Goal: Task Accomplishment & Management: Use online tool/utility

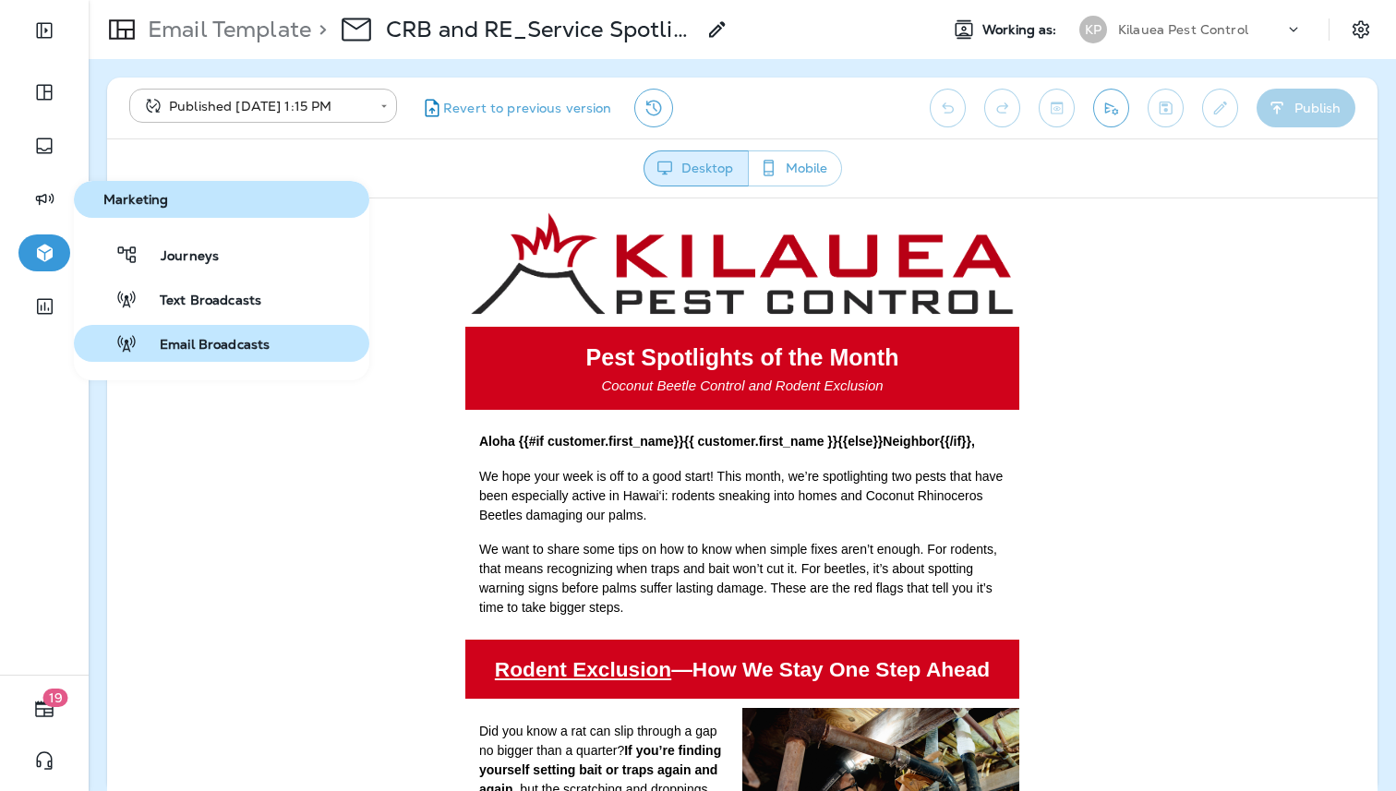
click at [187, 331] on button "Email Broadcasts" at bounding box center [221, 343] width 295 height 37
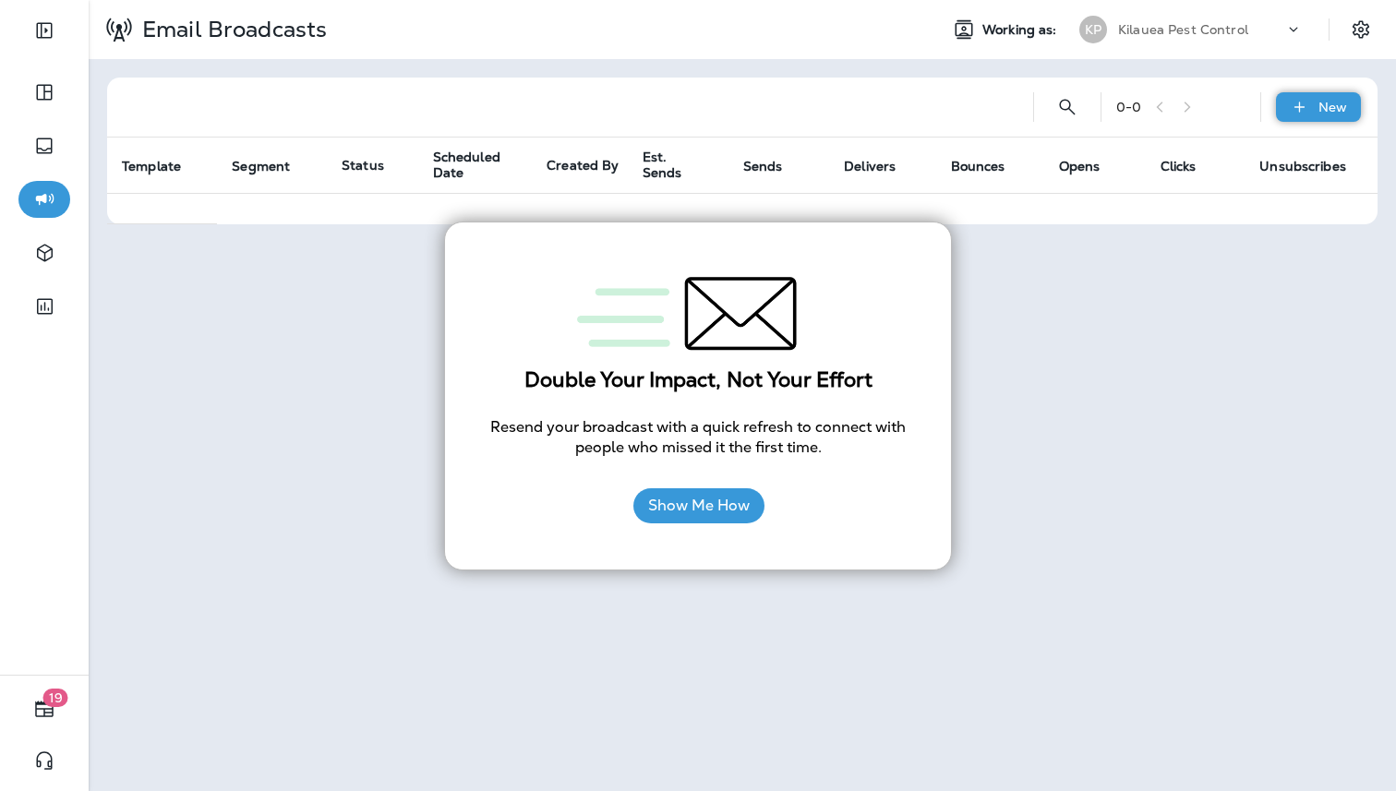
click at [1293, 112] on icon at bounding box center [1299, 107] width 19 height 18
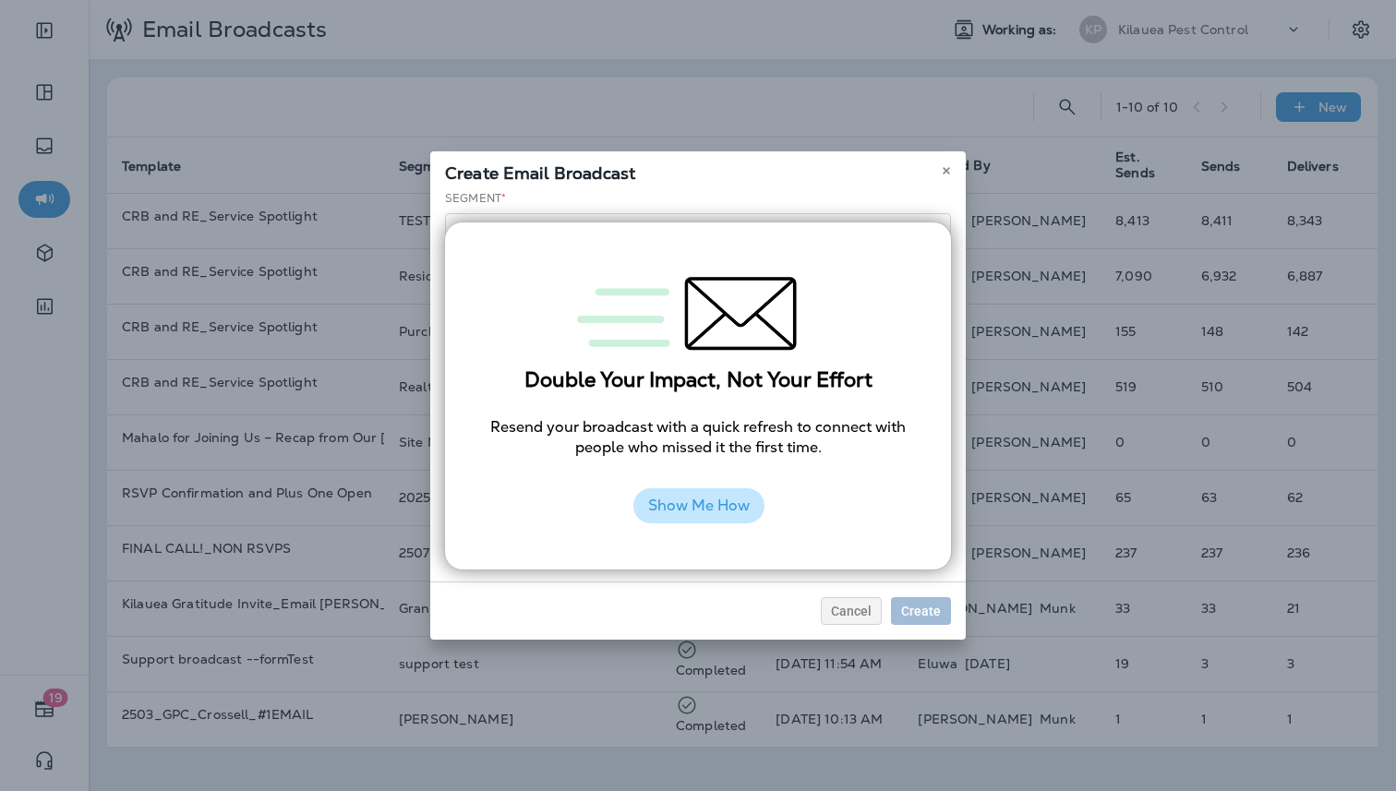
click at [741, 503] on button "Show Me How" at bounding box center [698, 505] width 131 height 35
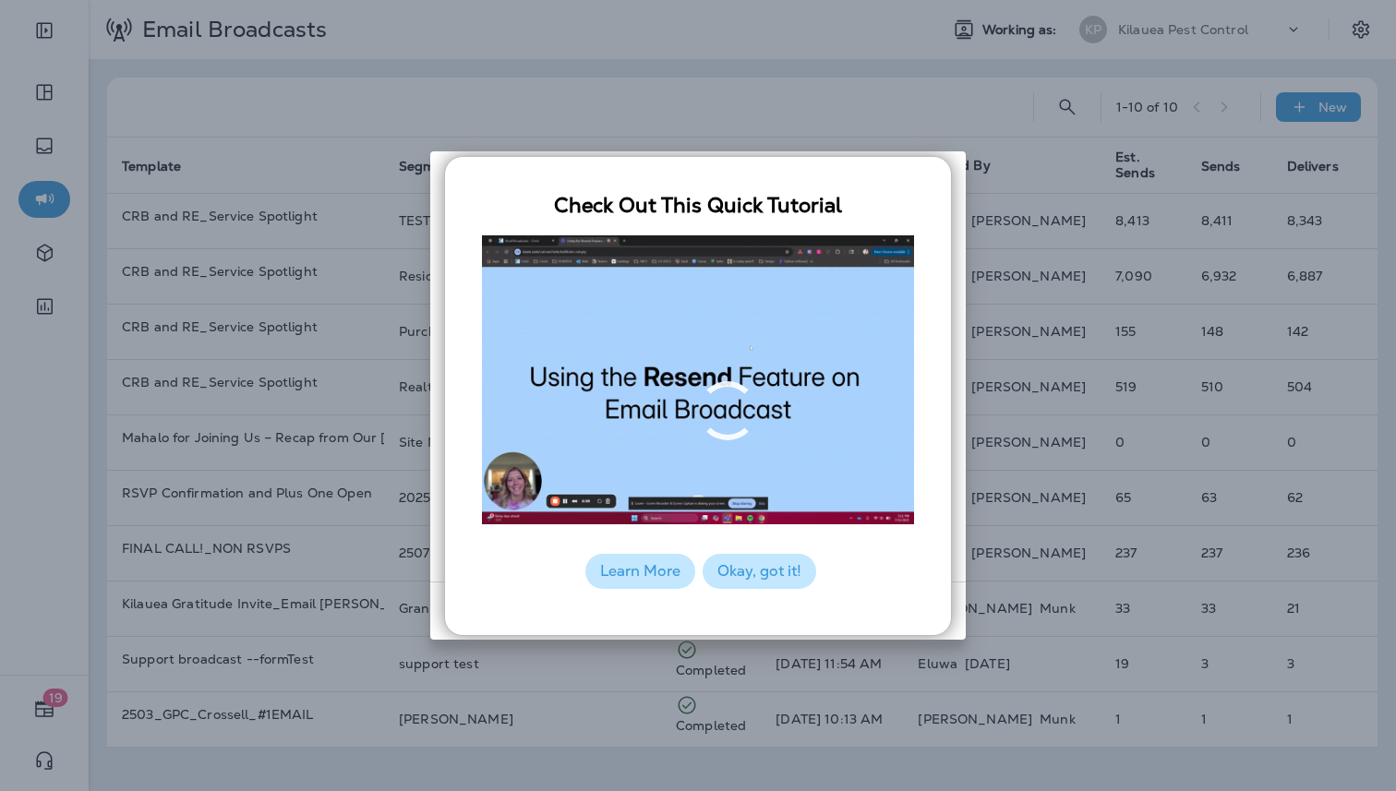
click at [760, 566] on button "Okay, got it!" at bounding box center [760, 571] width 114 height 35
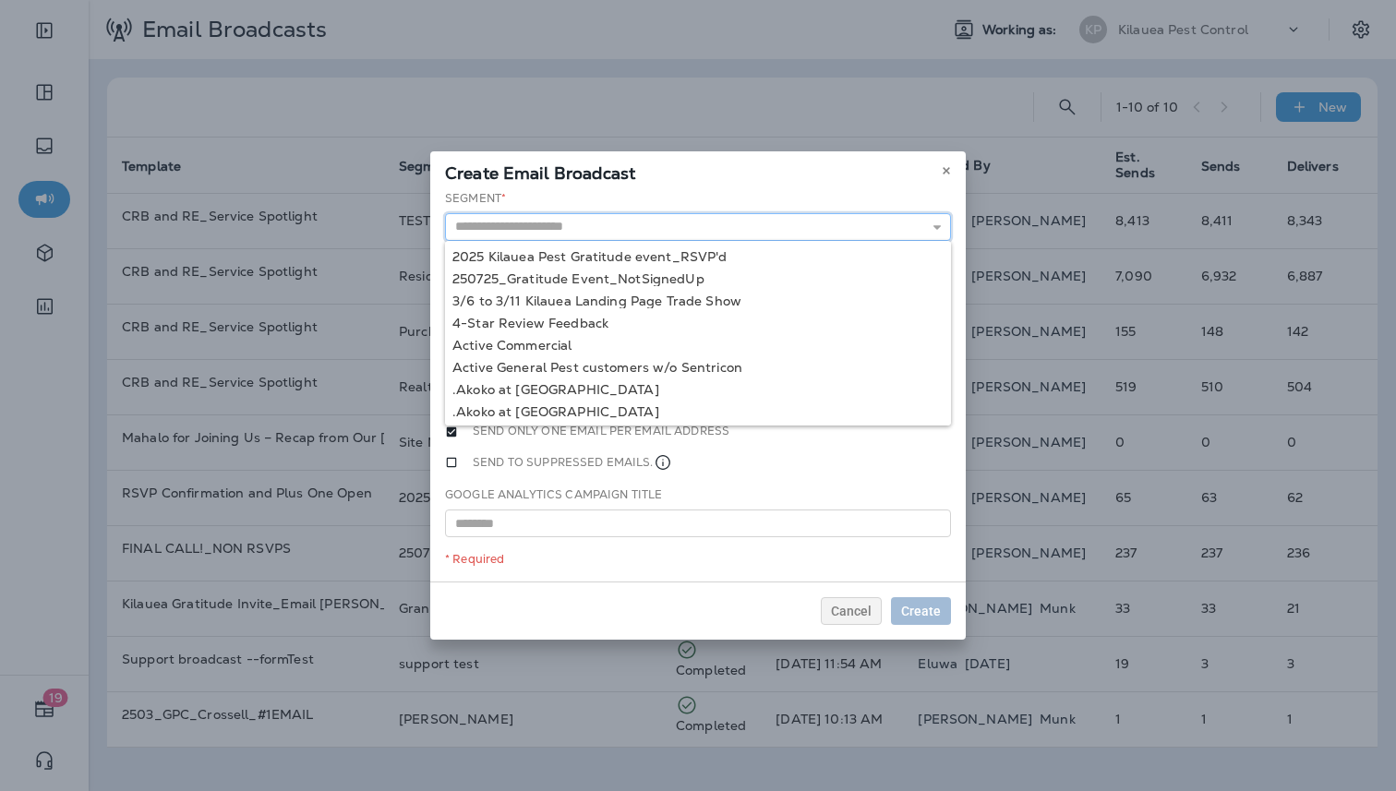
click at [585, 218] on input "text" at bounding box center [698, 227] width 506 height 28
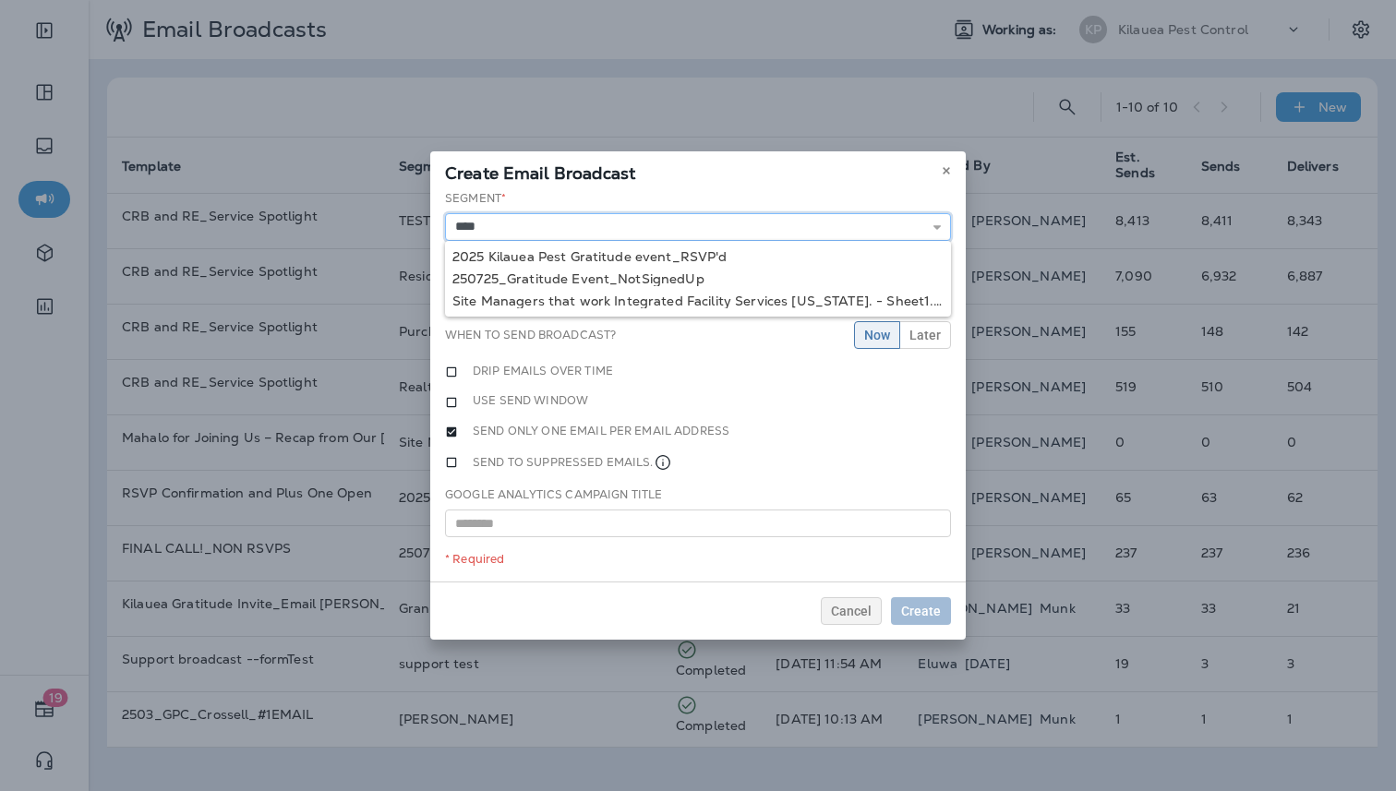
type input "****"
click at [922, 174] on div "Create Email Broadcast" at bounding box center [697, 170] width 535 height 39
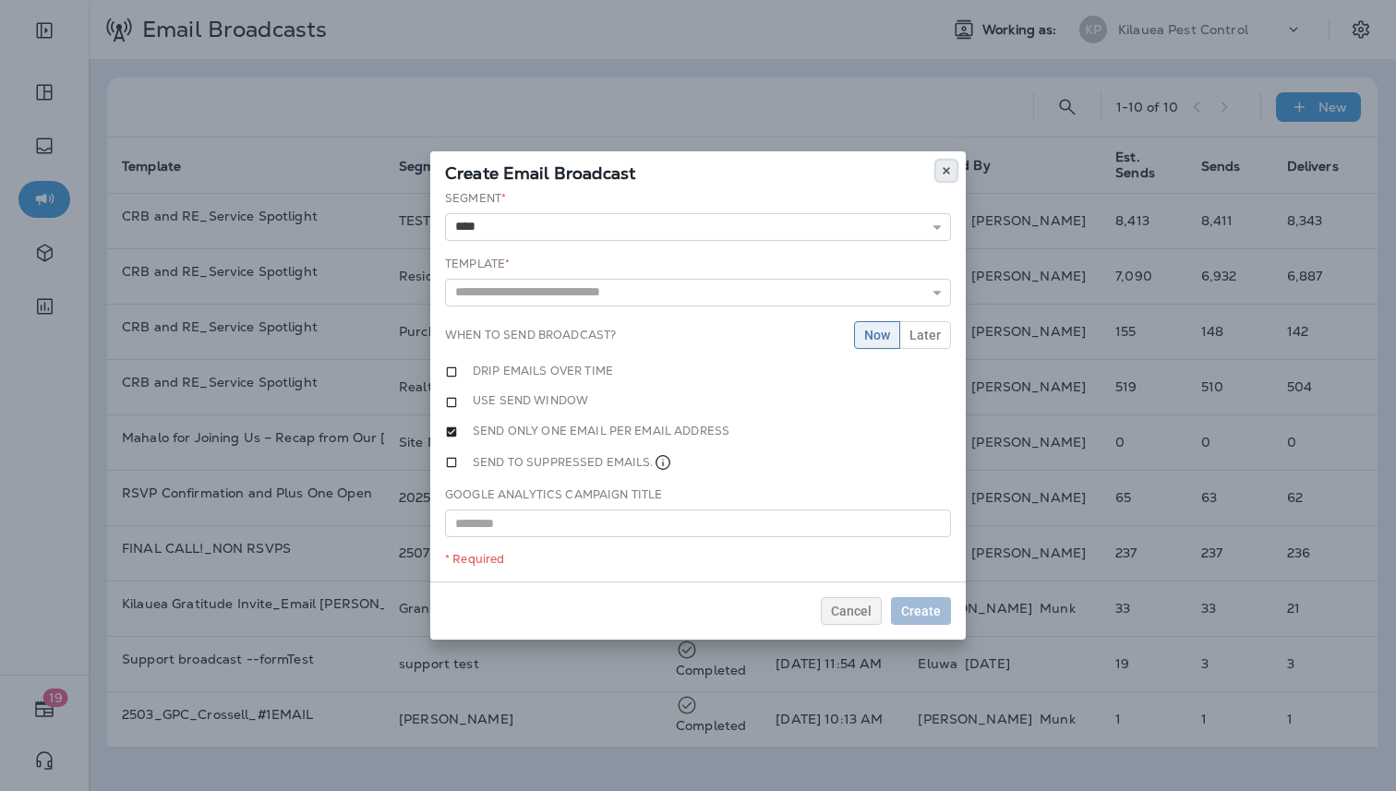
click at [949, 167] on icon at bounding box center [946, 170] width 11 height 11
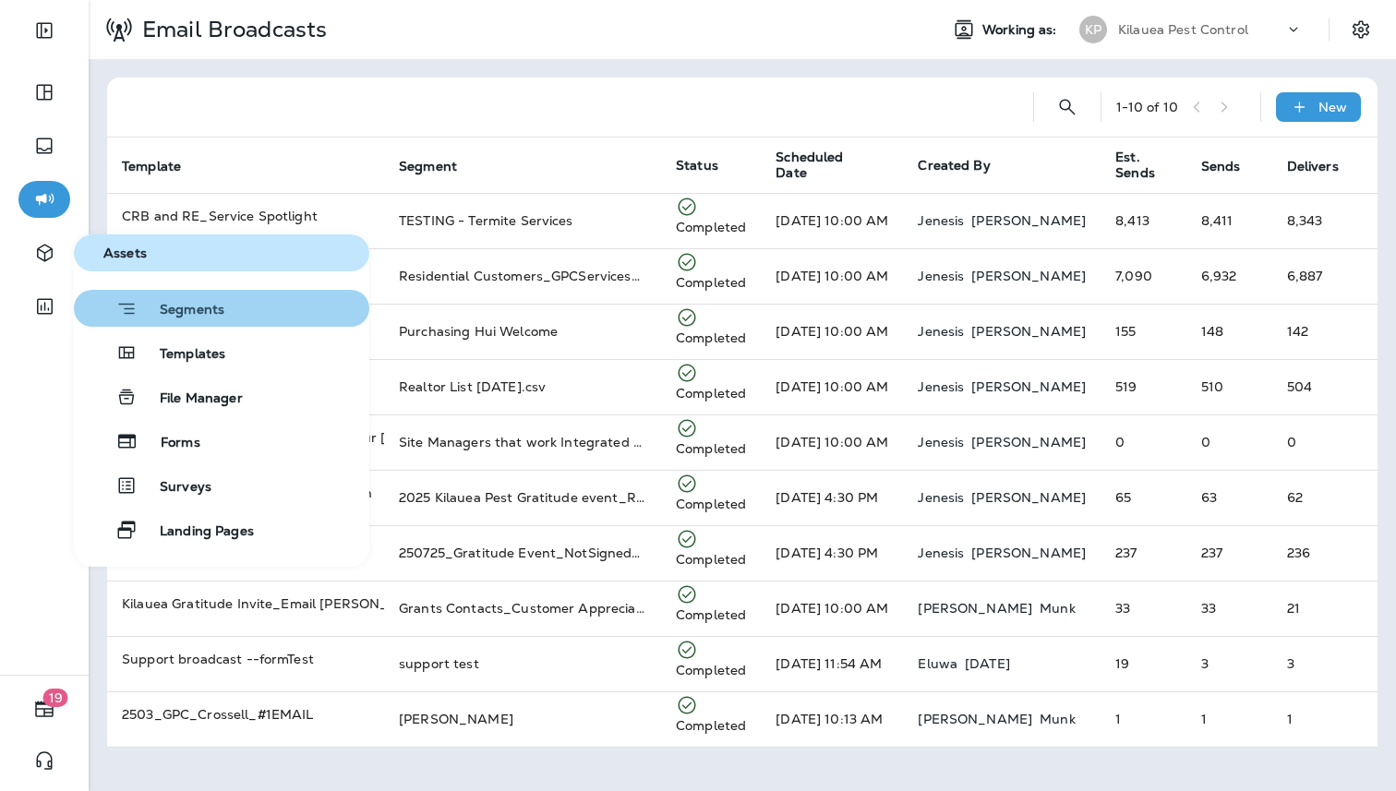
click at [167, 313] on span "Segments" at bounding box center [181, 311] width 87 height 18
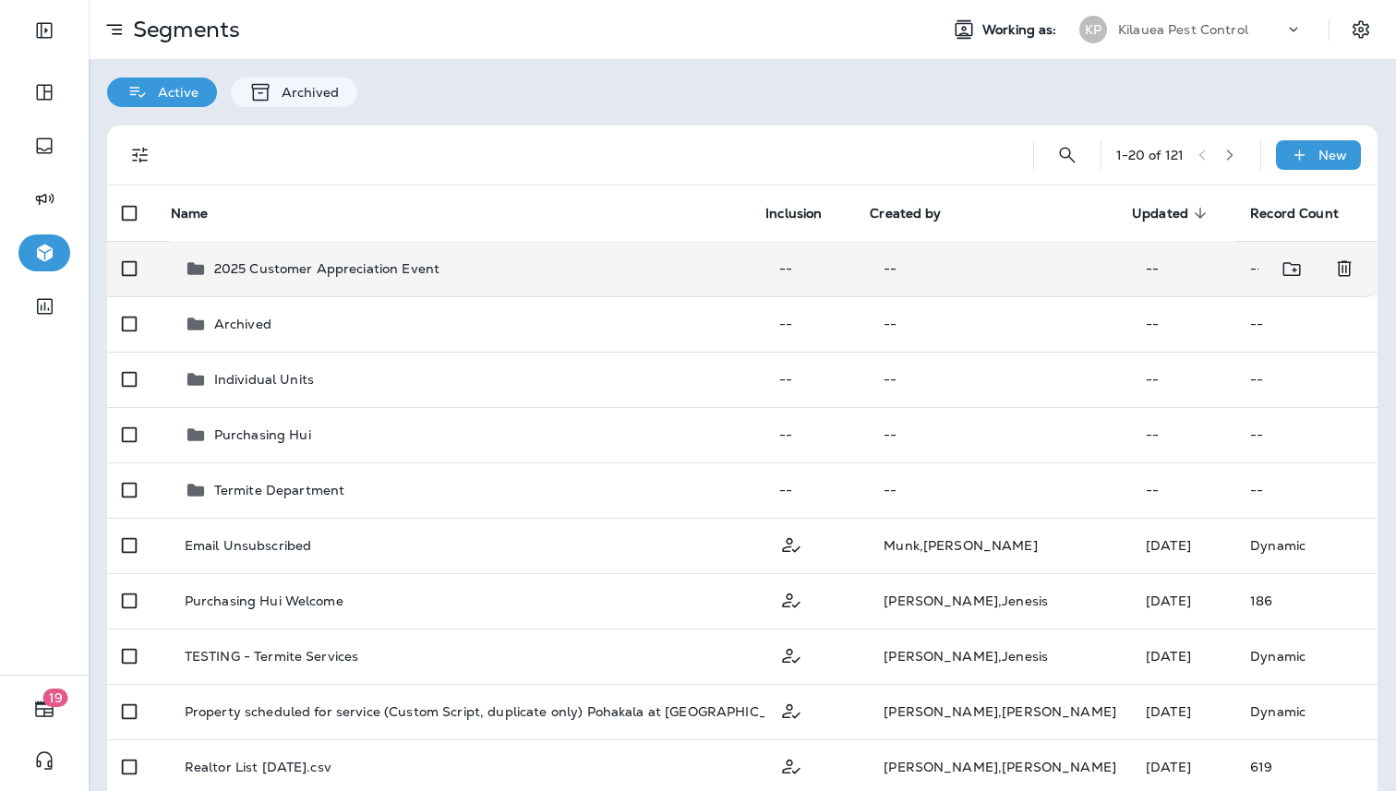
click at [505, 285] on td "2025 Customer Appreciation Event" at bounding box center [467, 268] width 595 height 55
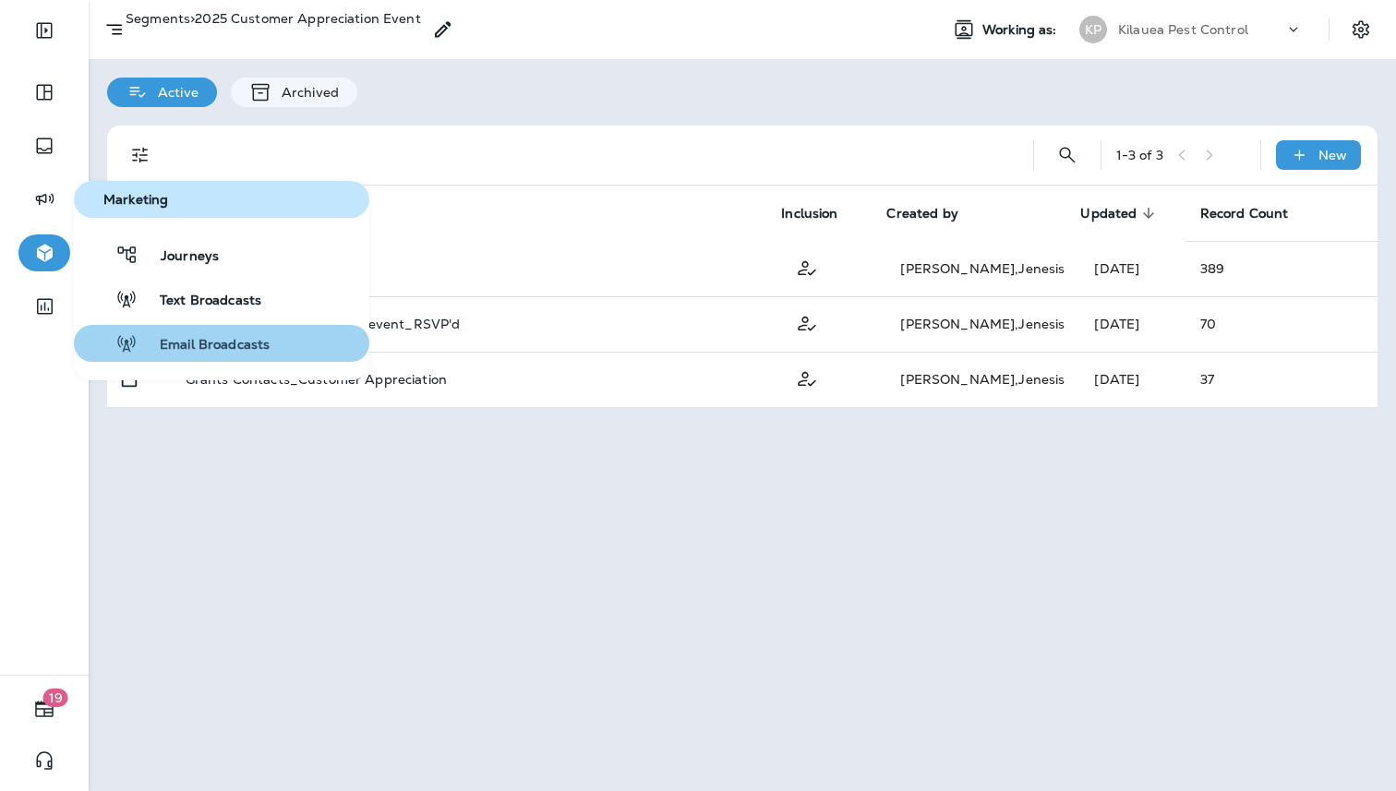
click at [210, 349] on span "Email Broadcasts" at bounding box center [204, 346] width 132 height 18
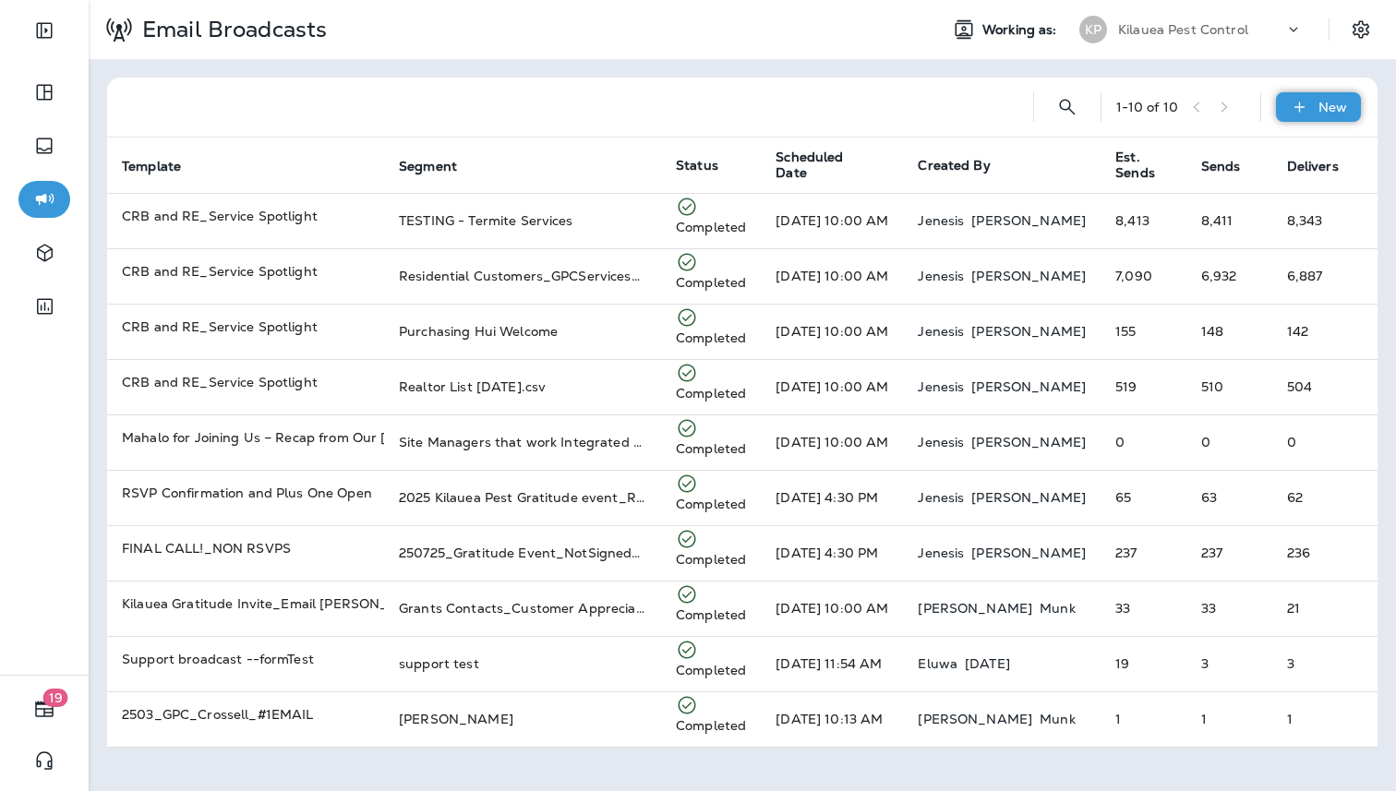
click at [1323, 106] on p "New" at bounding box center [1332, 107] width 29 height 15
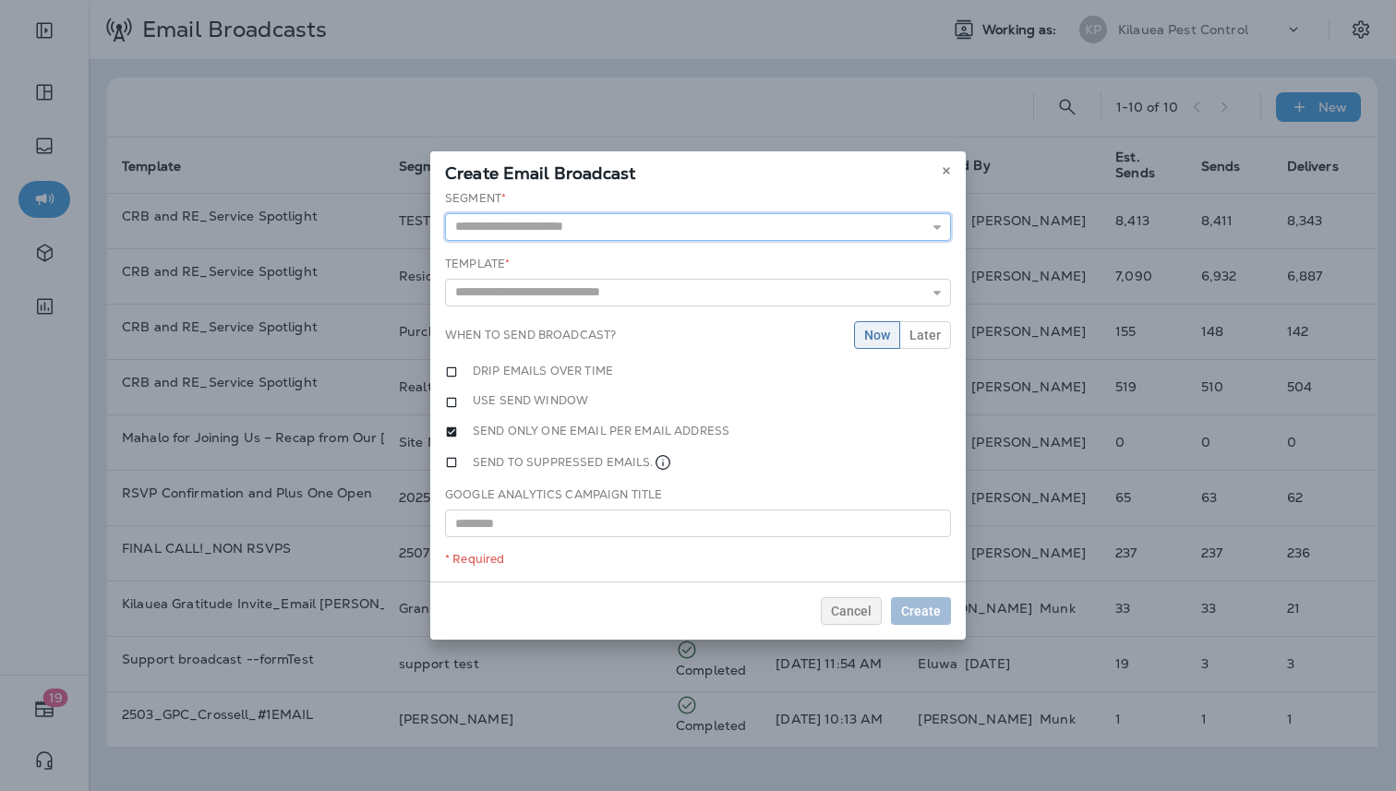
click at [598, 220] on input "text" at bounding box center [698, 227] width 506 height 28
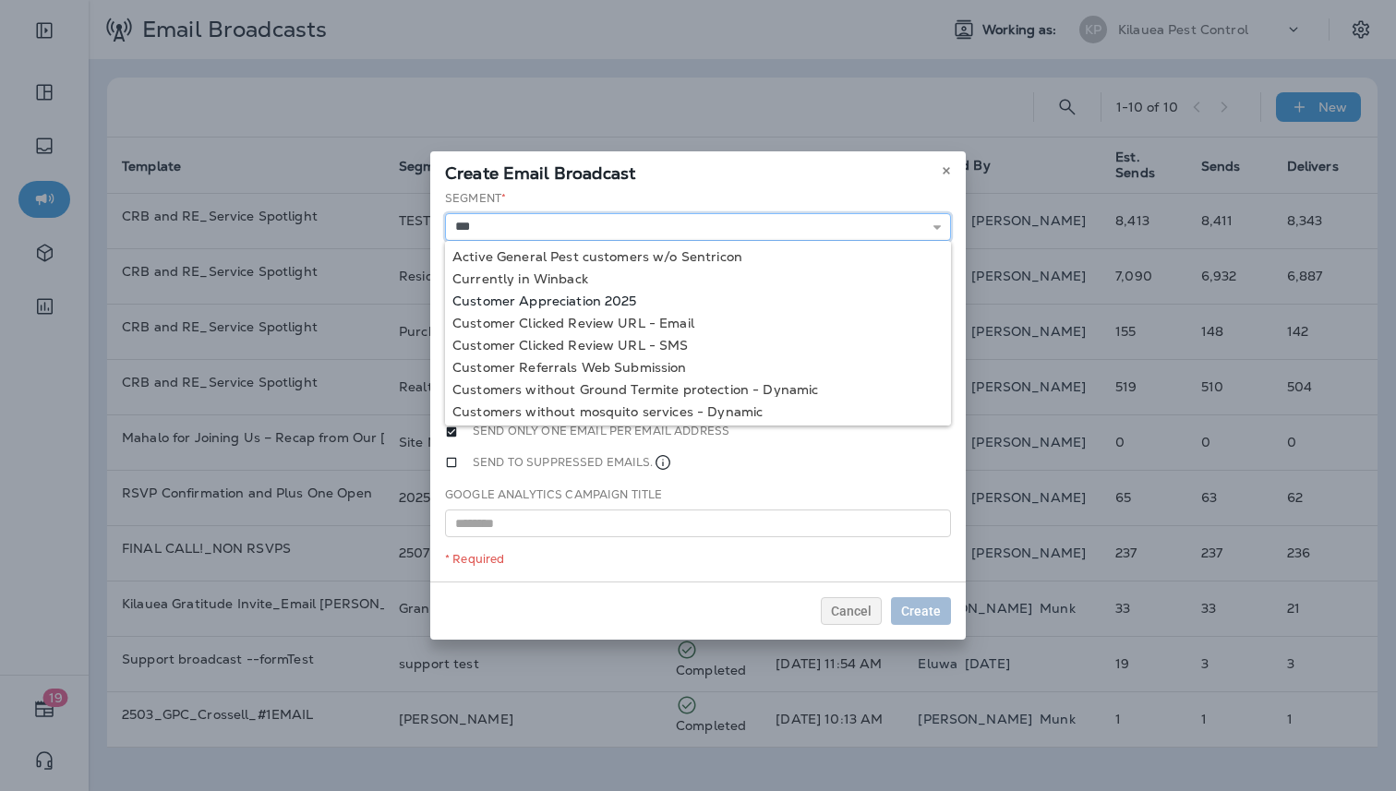
type input "**********"
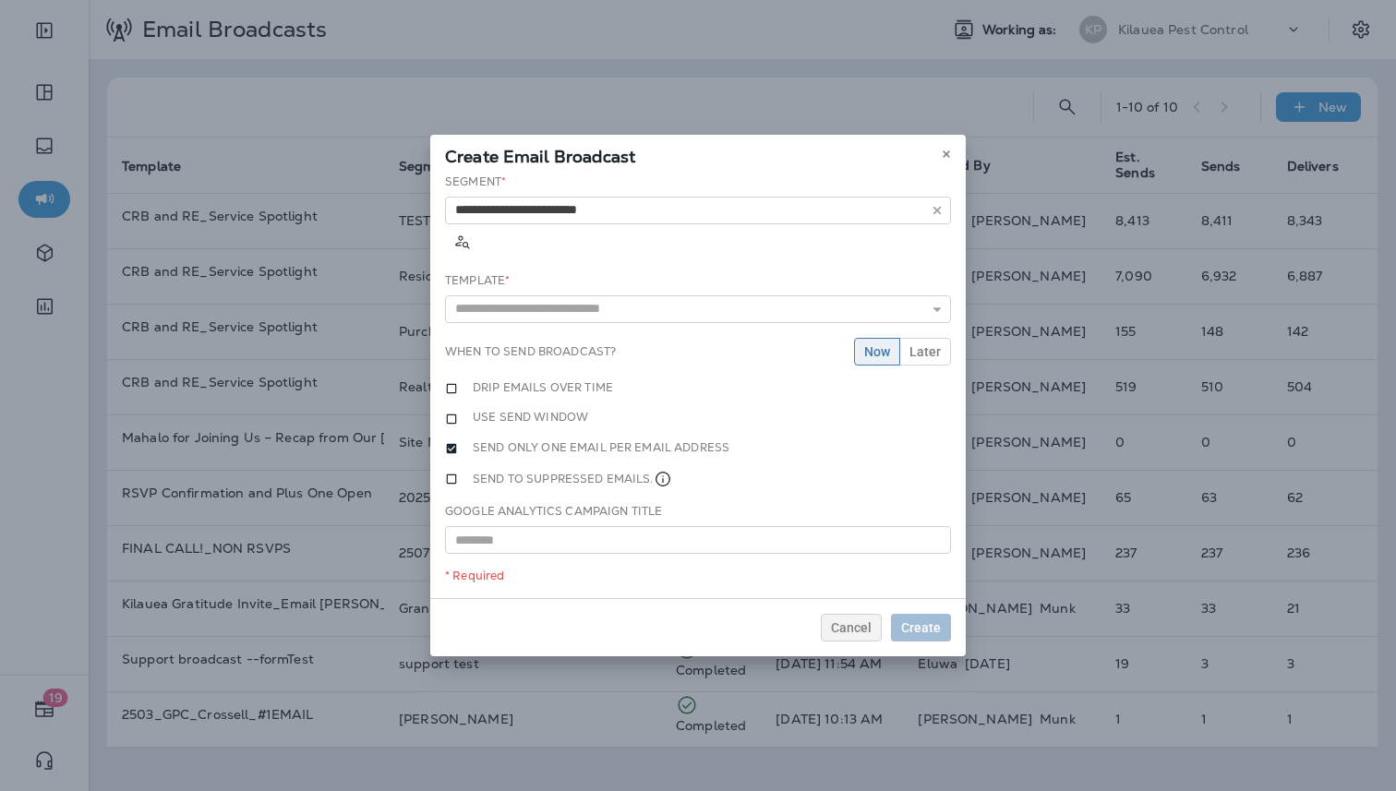
click at [605, 292] on div "**********" at bounding box center [697, 387] width 535 height 426
click at [594, 295] on input "text" at bounding box center [698, 309] width 506 height 28
type input "**********"
click at [560, 307] on div "**********" at bounding box center [697, 387] width 535 height 426
click at [940, 345] on span "Later" at bounding box center [924, 351] width 31 height 13
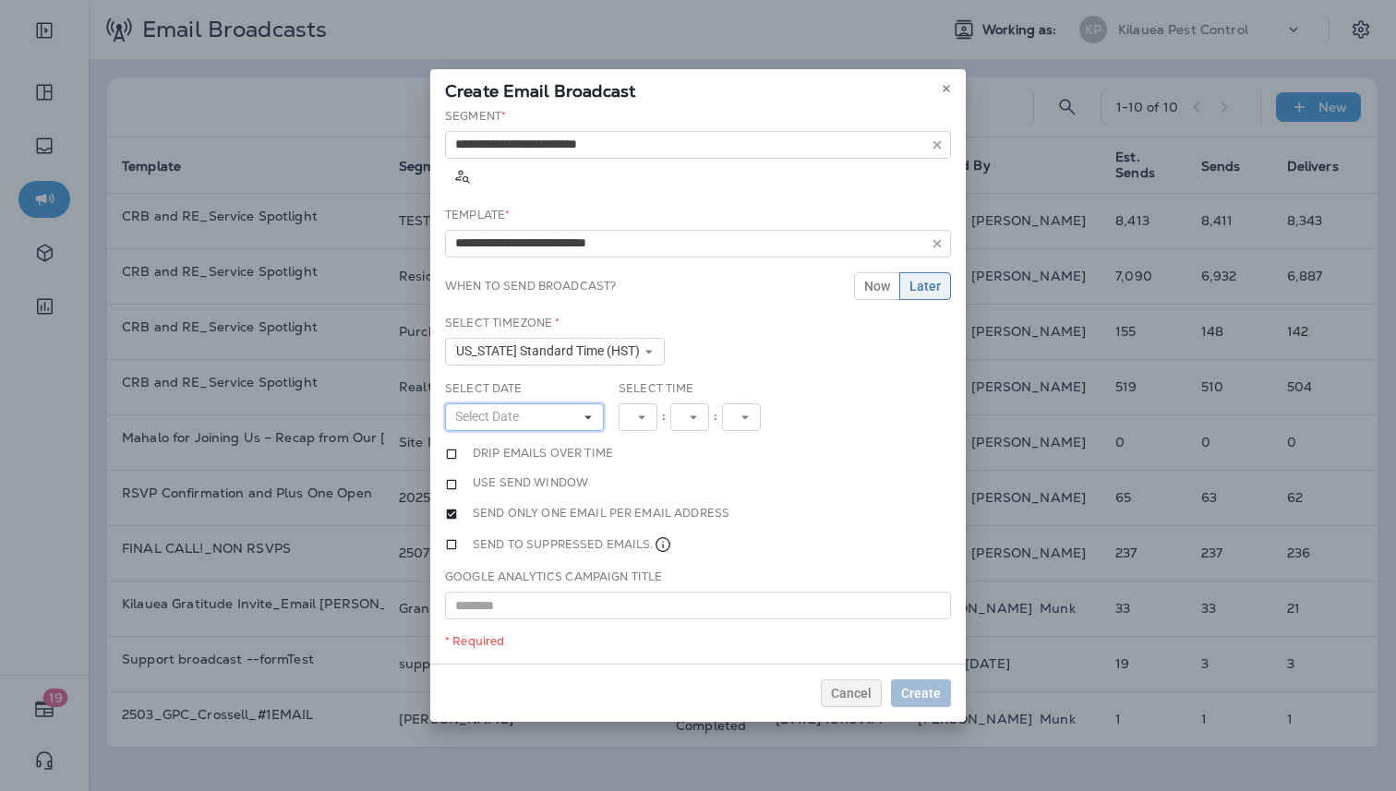
click at [583, 412] on icon at bounding box center [588, 417] width 11 height 11
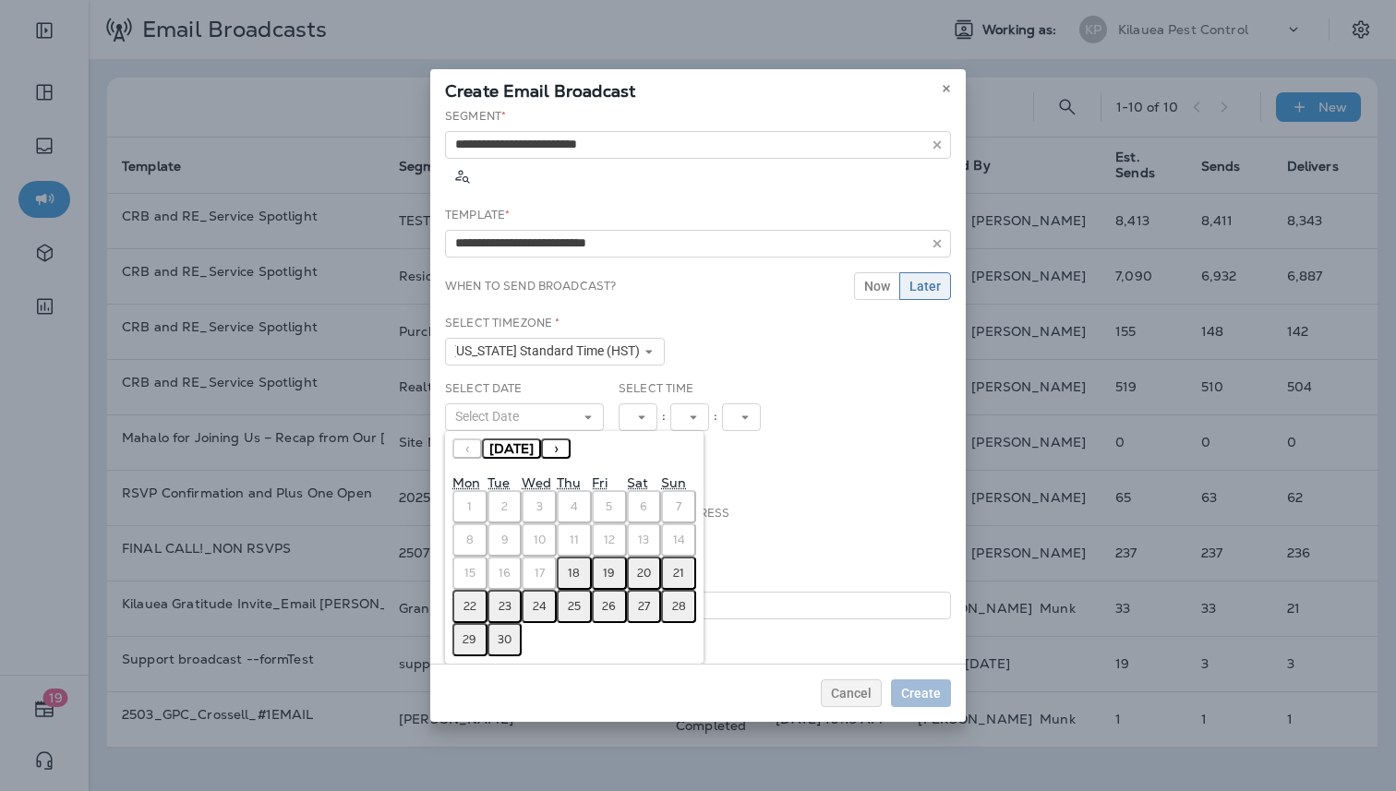
click at [575, 558] on button "18" at bounding box center [574, 573] width 35 height 33
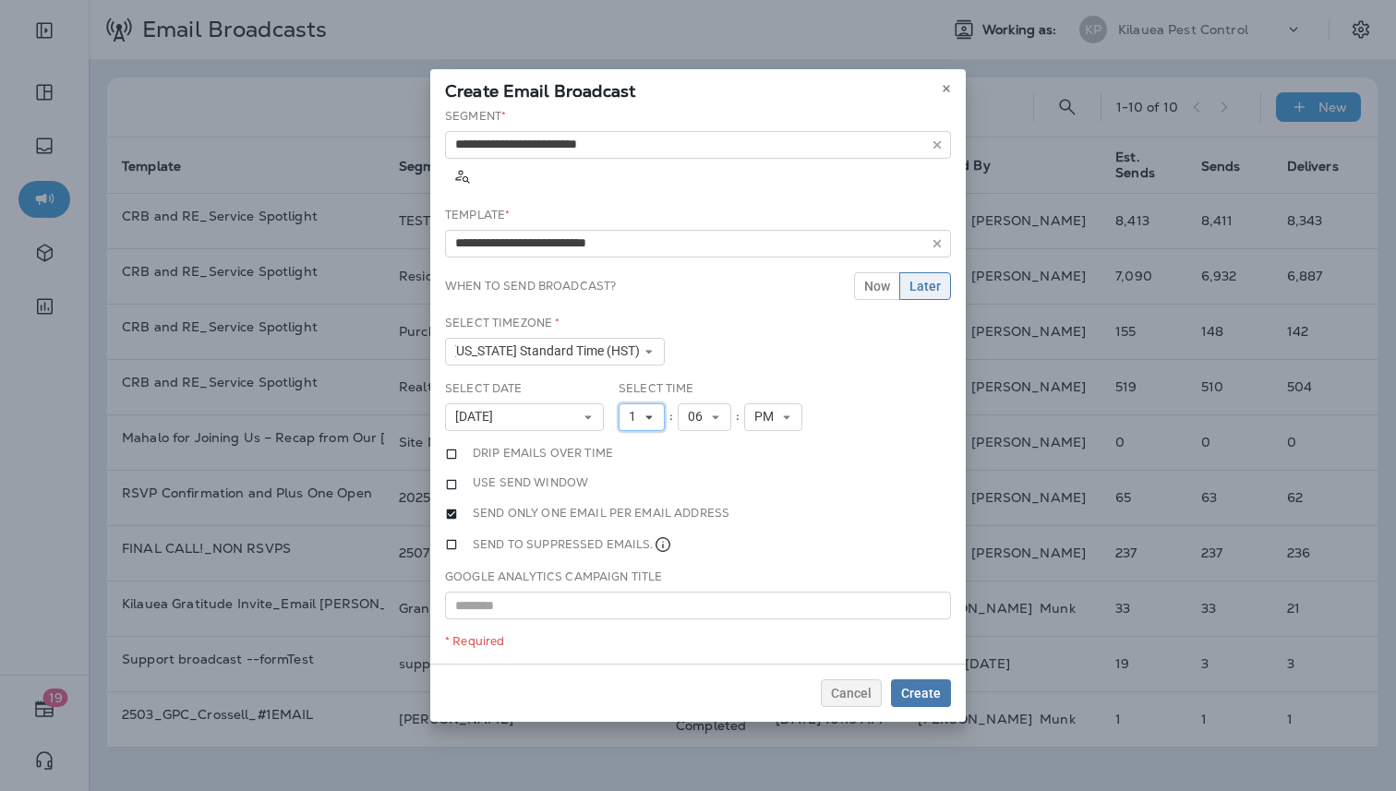
click at [641, 409] on span "1" at bounding box center [636, 417] width 15 height 16
click at [638, 480] on link "3" at bounding box center [642, 491] width 46 height 22
click at [691, 409] on span "06" at bounding box center [699, 417] width 22 height 16
click at [687, 665] on link "25" at bounding box center [705, 676] width 54 height 22
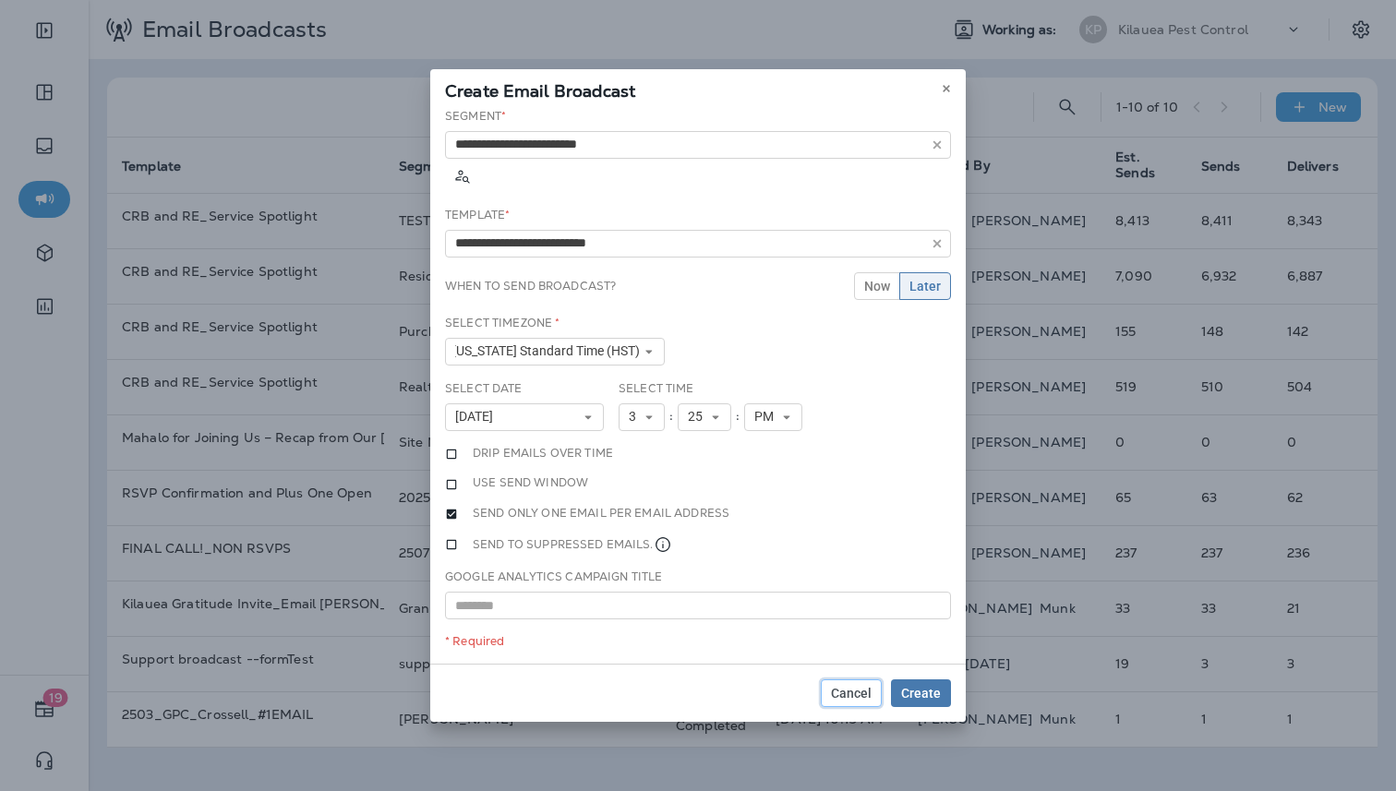
click at [863, 695] on button "Cancel" at bounding box center [851, 693] width 61 height 28
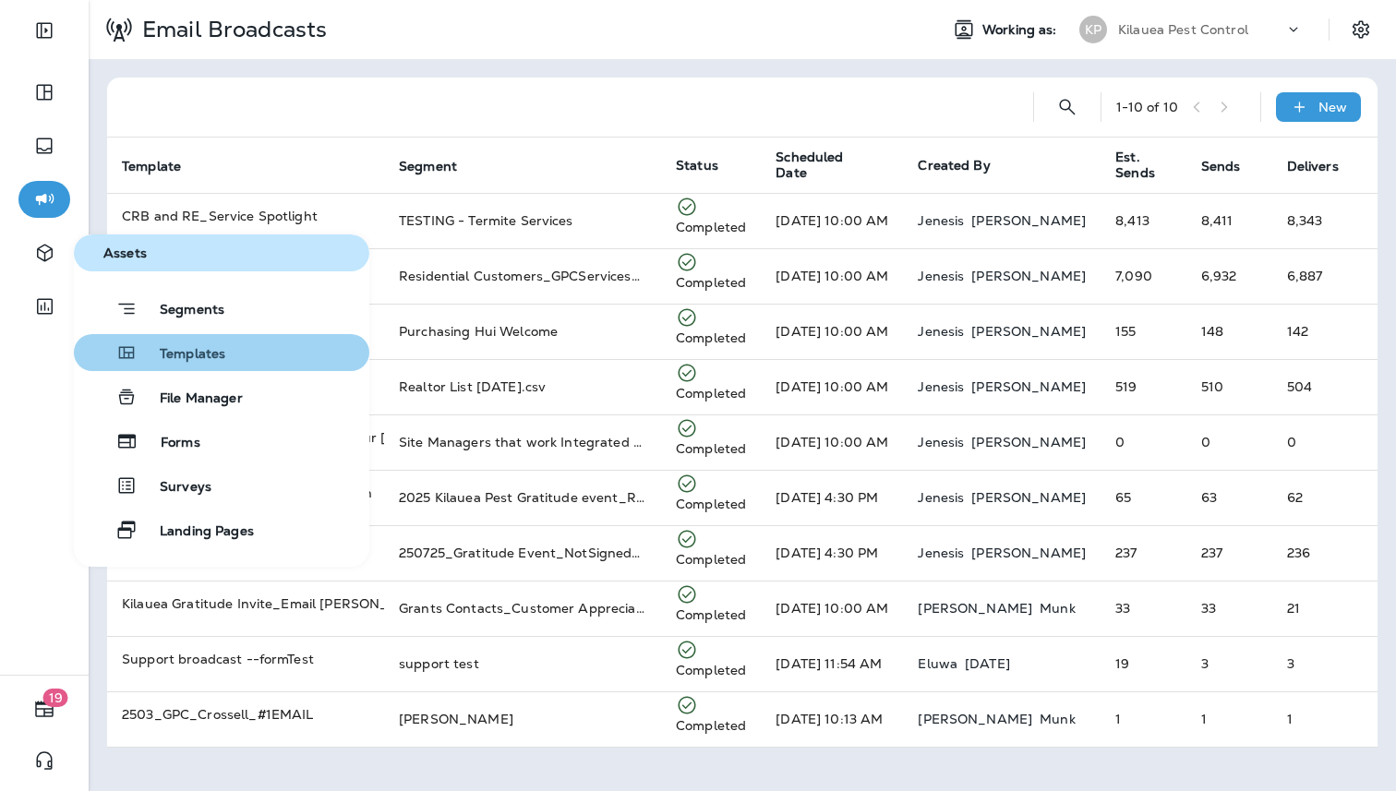
click at [199, 359] on span "Templates" at bounding box center [182, 355] width 88 height 18
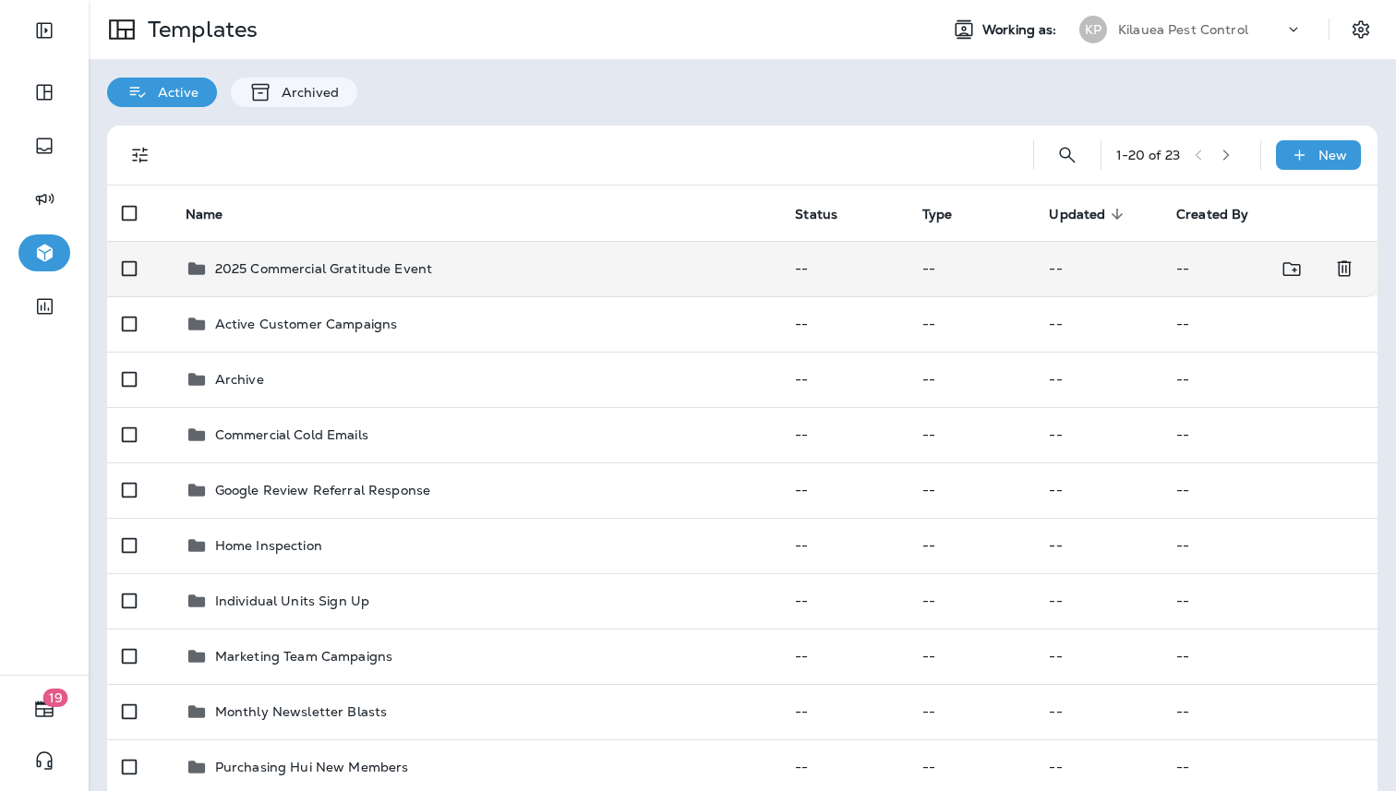
click at [258, 276] on p "2025 Commercial Gratitude Event" at bounding box center [323, 268] width 217 height 15
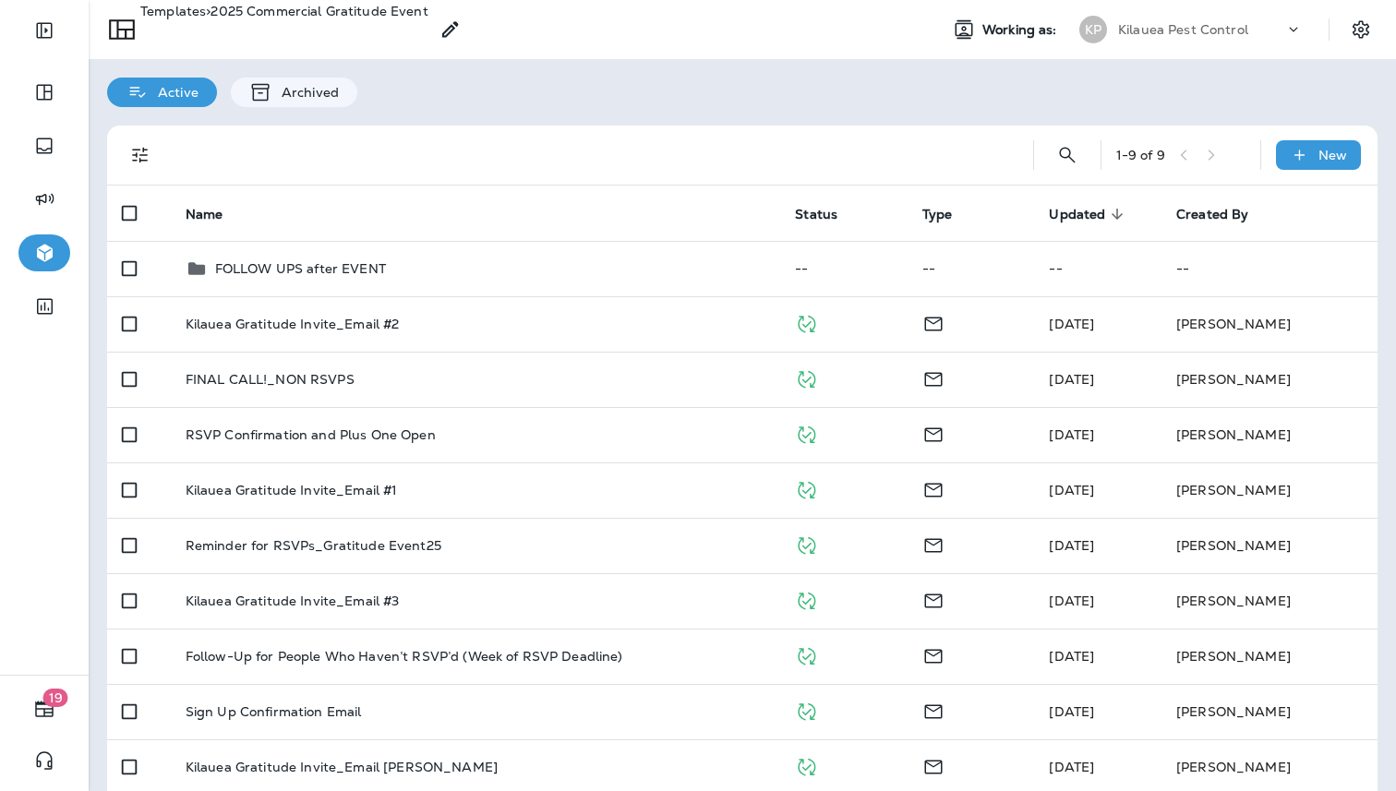
click at [206, 33] on p "Templates" at bounding box center [173, 25] width 66 height 42
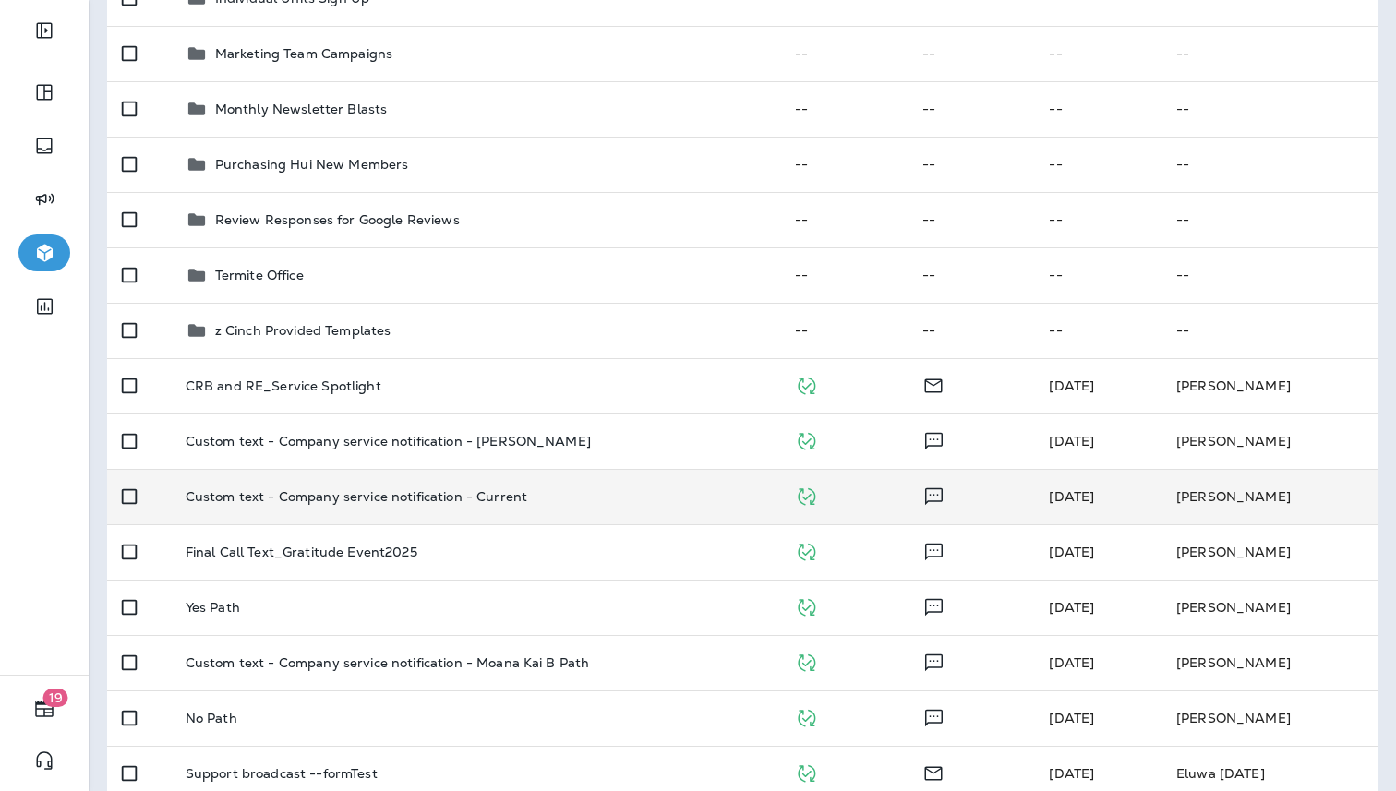
scroll to position [609, 0]
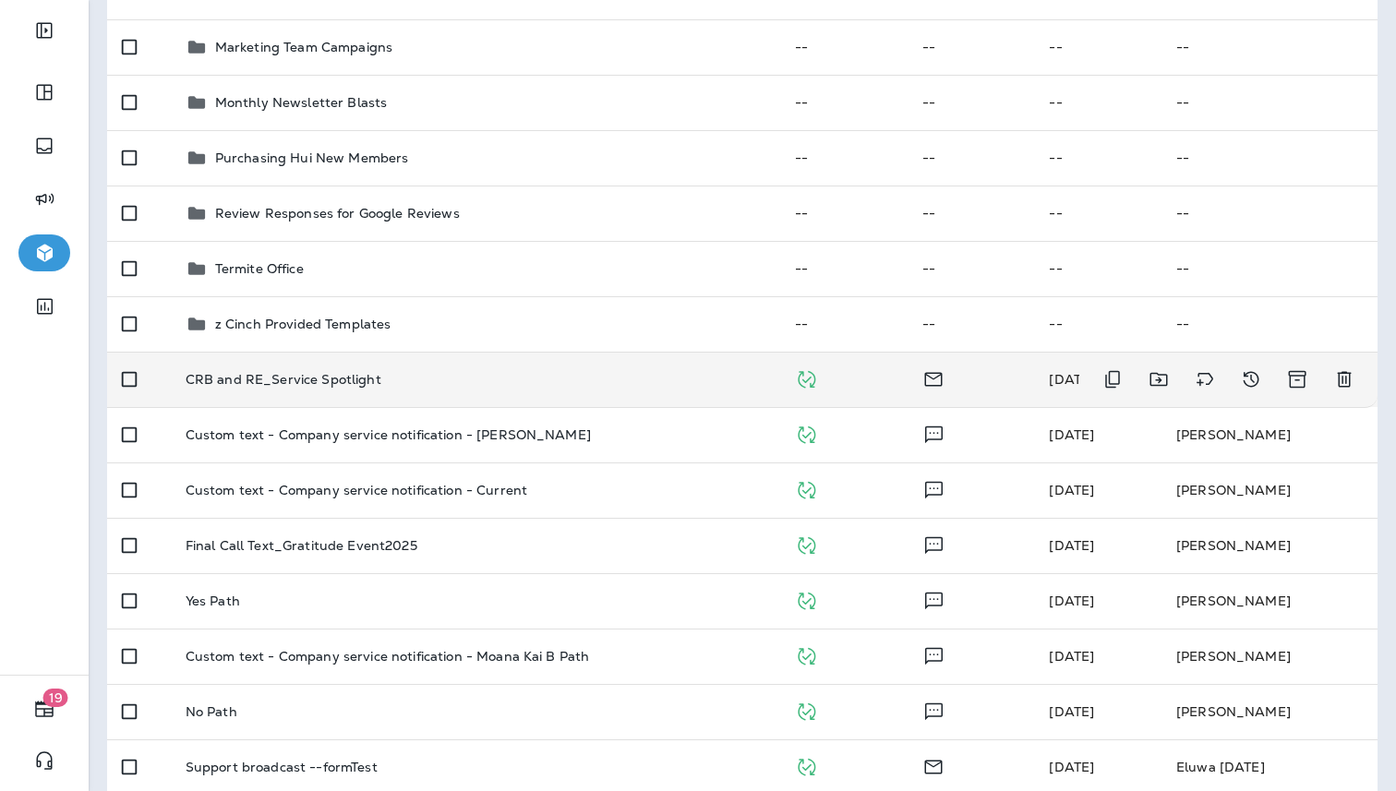
click at [414, 380] on div "CRB and RE_Service Spotlight" at bounding box center [476, 379] width 580 height 15
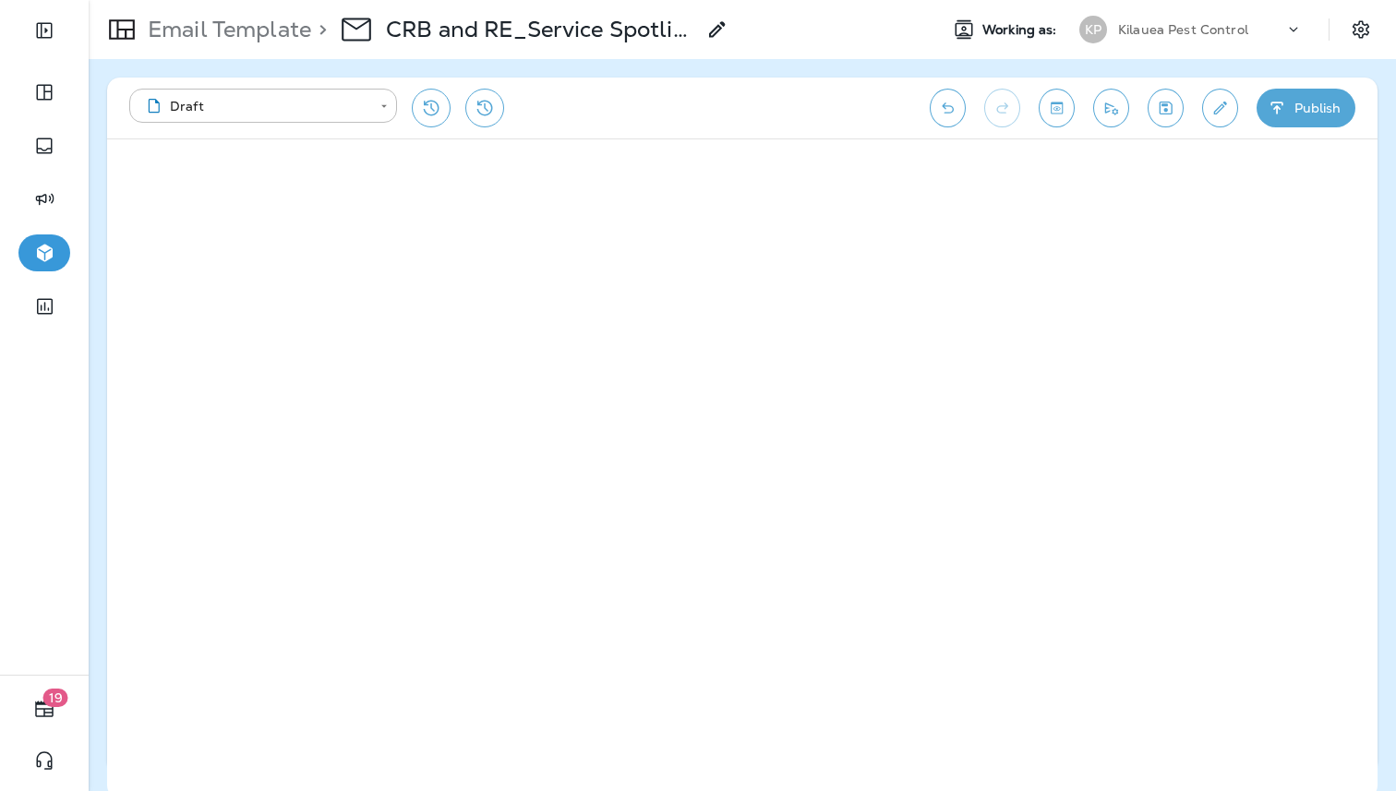
click at [1292, 103] on button "Publish" at bounding box center [1305, 108] width 99 height 39
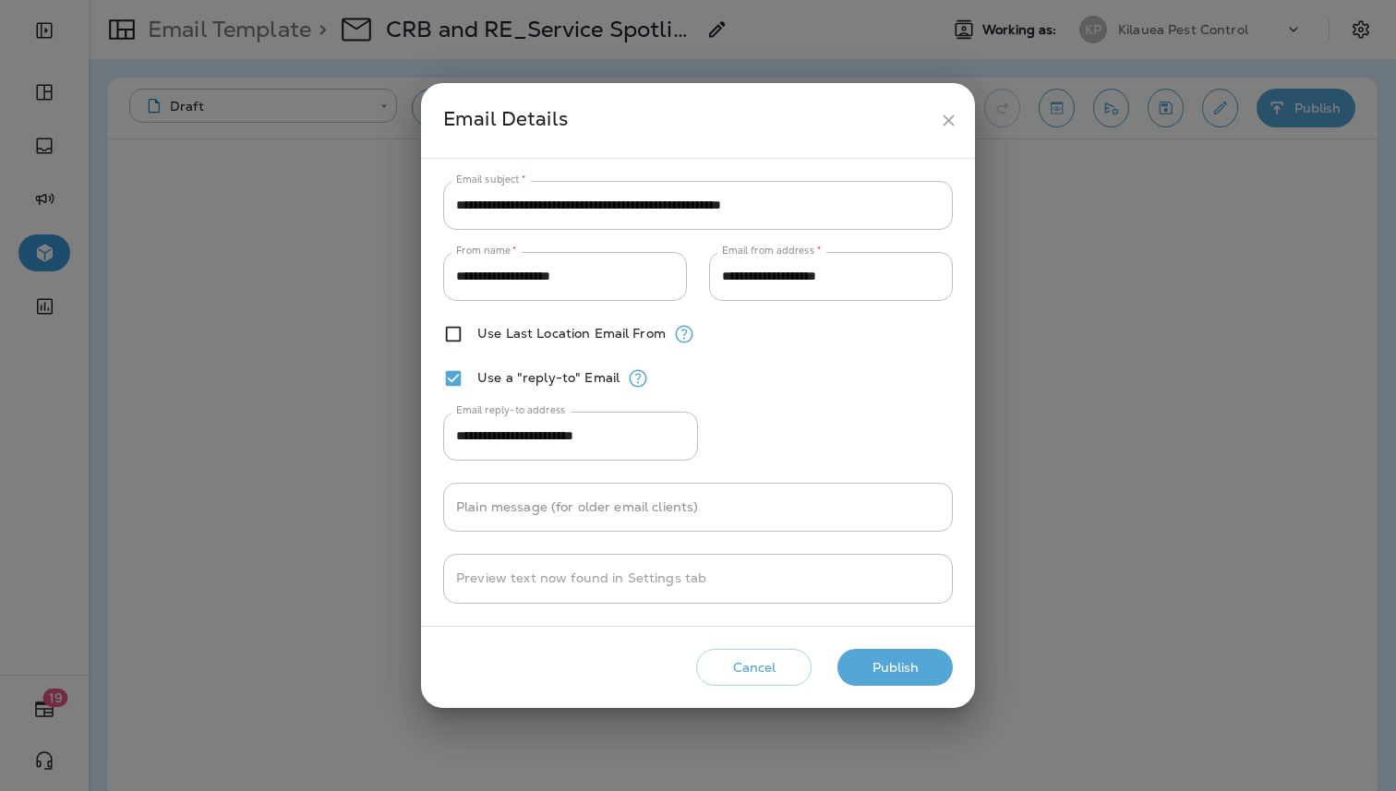
click at [928, 655] on button "Publish" at bounding box center [894, 668] width 115 height 38
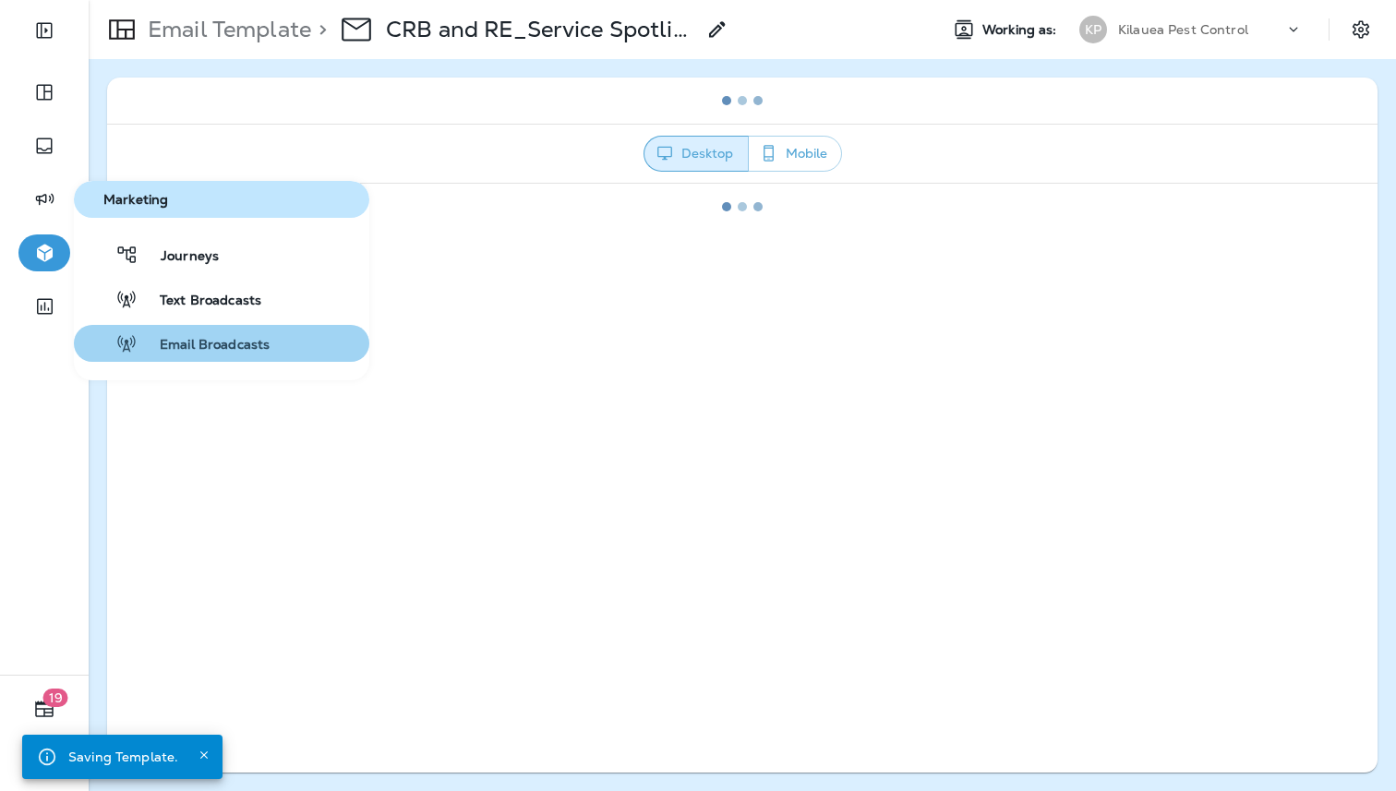
click at [184, 340] on span "Email Broadcasts" at bounding box center [204, 346] width 132 height 18
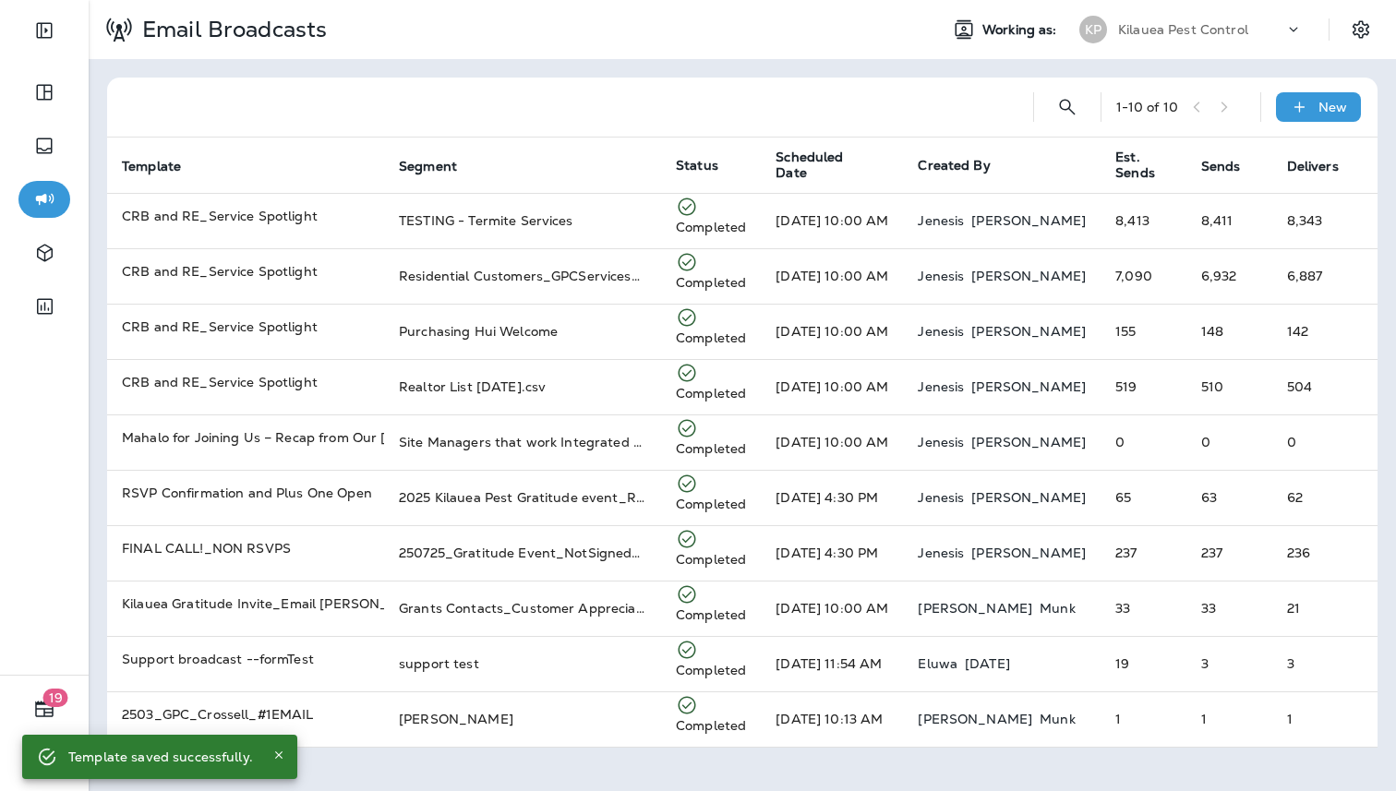
click at [1314, 122] on div "1 - 10 of 10 New" at bounding box center [746, 107] width 1248 height 59
click at [1309, 108] on icon at bounding box center [1299, 107] width 19 height 18
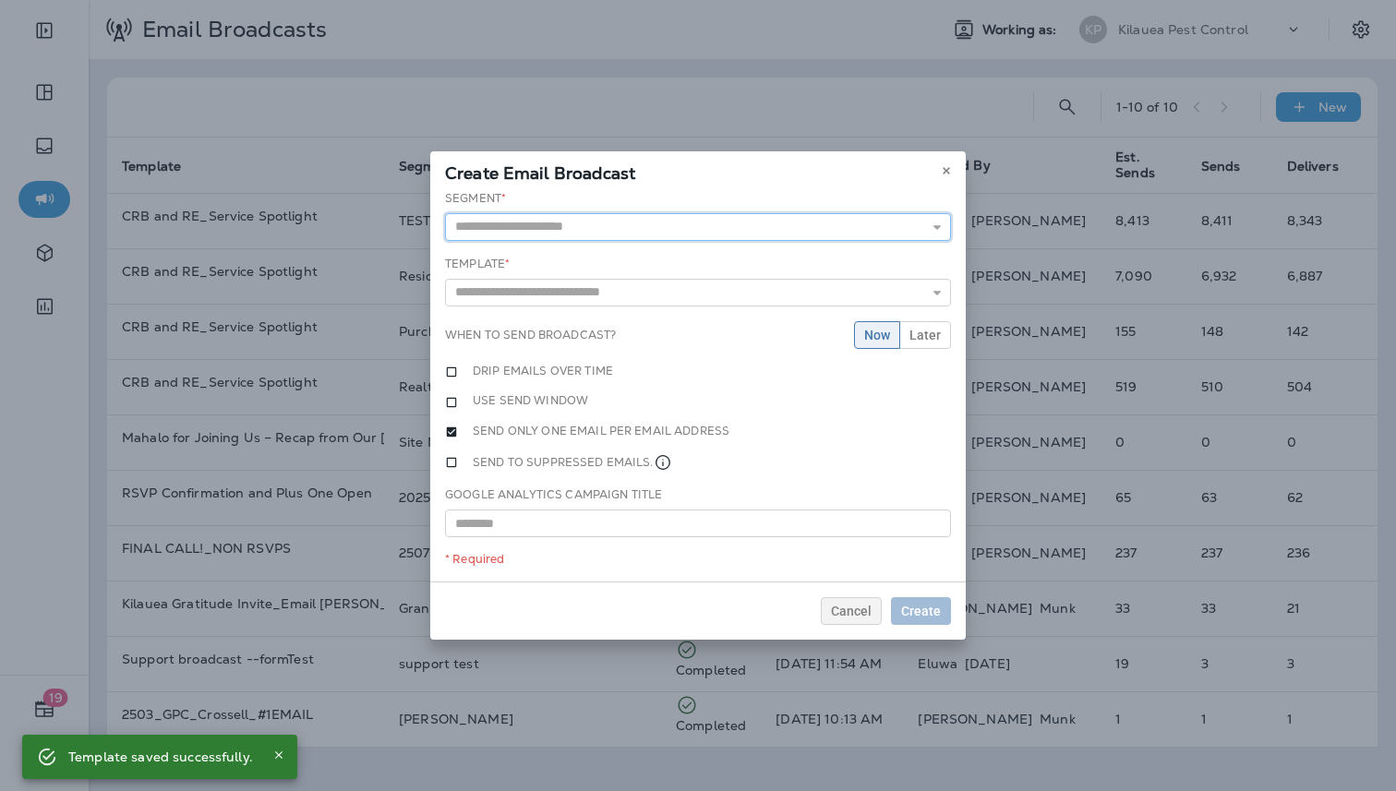
click at [624, 232] on div "2025 Kilauea Pest Gratitude event_RSVP'd 250725_Gratitude Event_NotSignedUp 3/6…" at bounding box center [698, 227] width 506 height 28
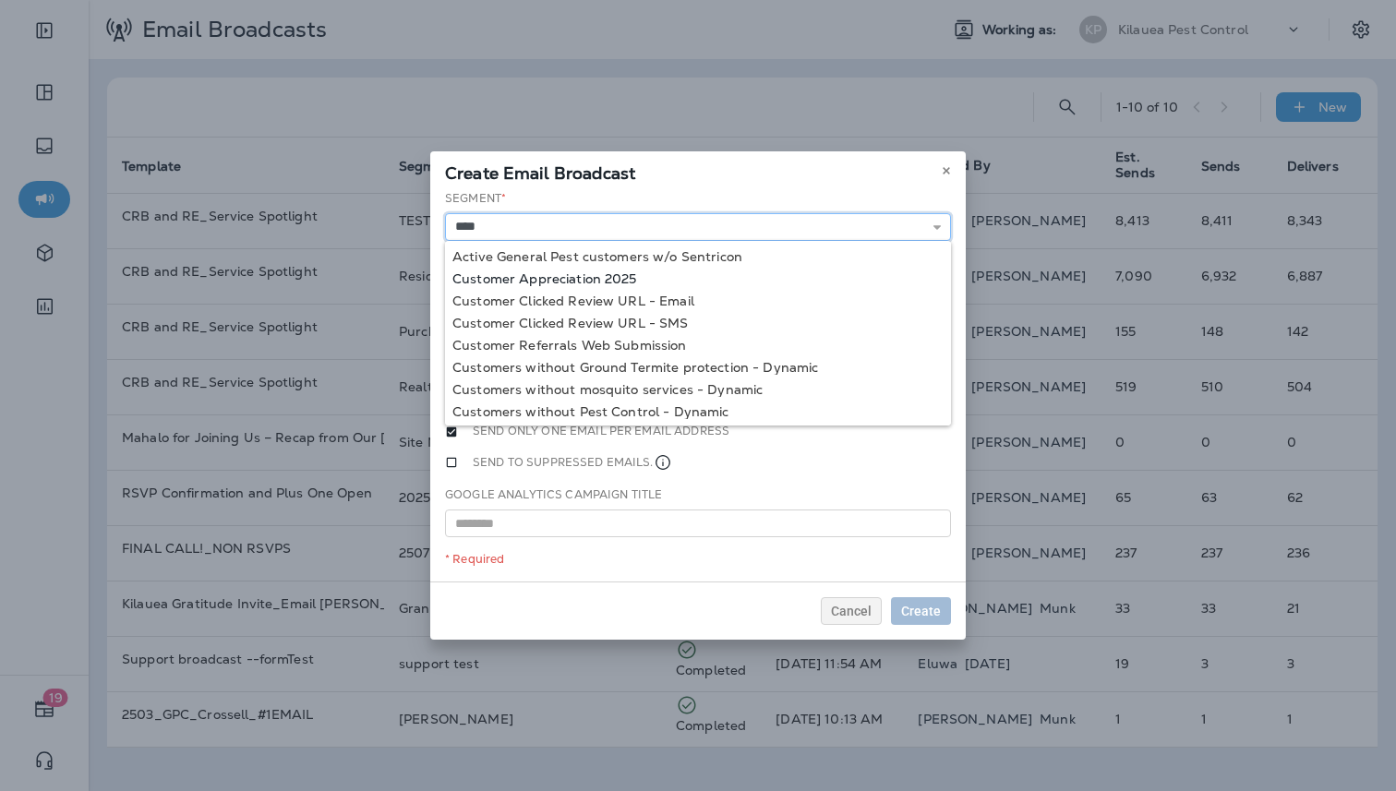
type input "**********"
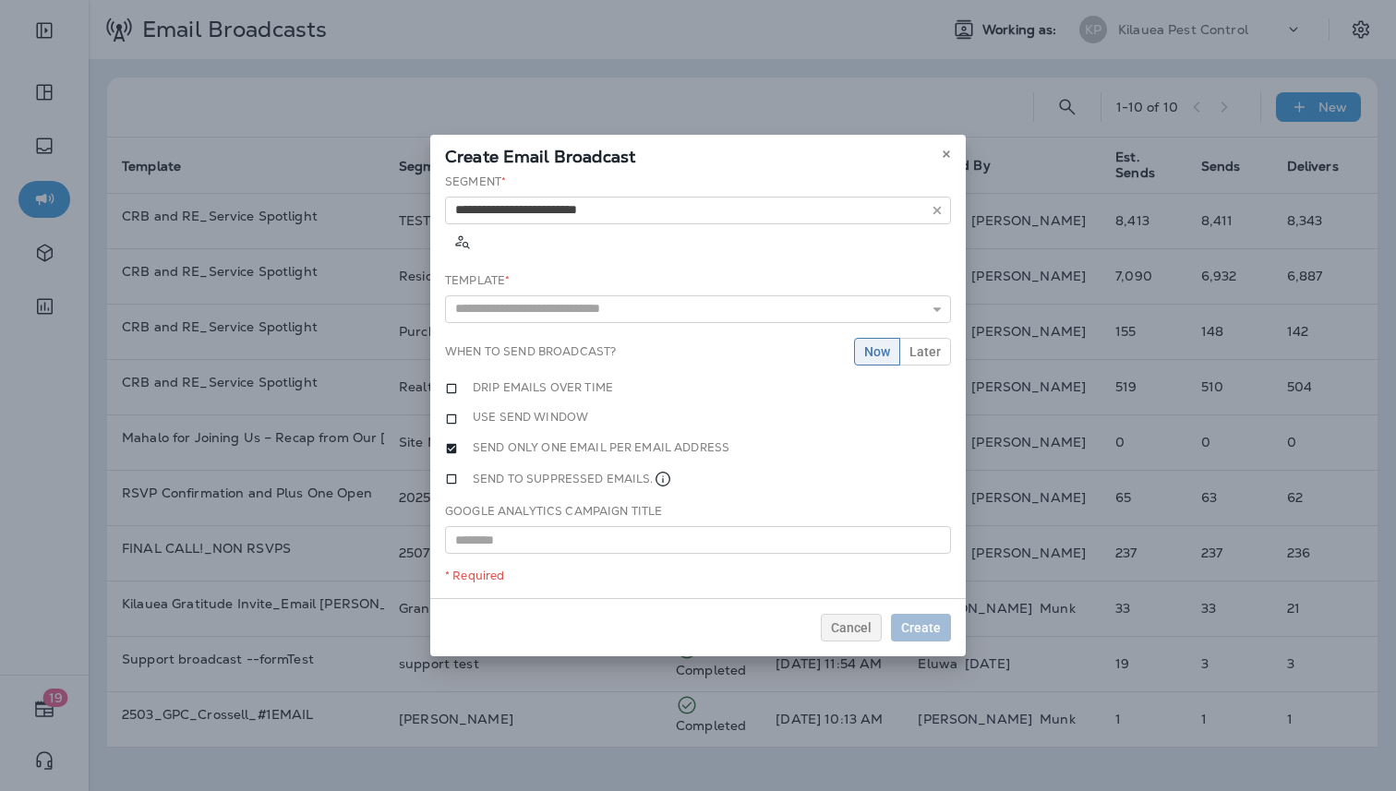
click at [616, 271] on div "**********" at bounding box center [697, 387] width 535 height 426
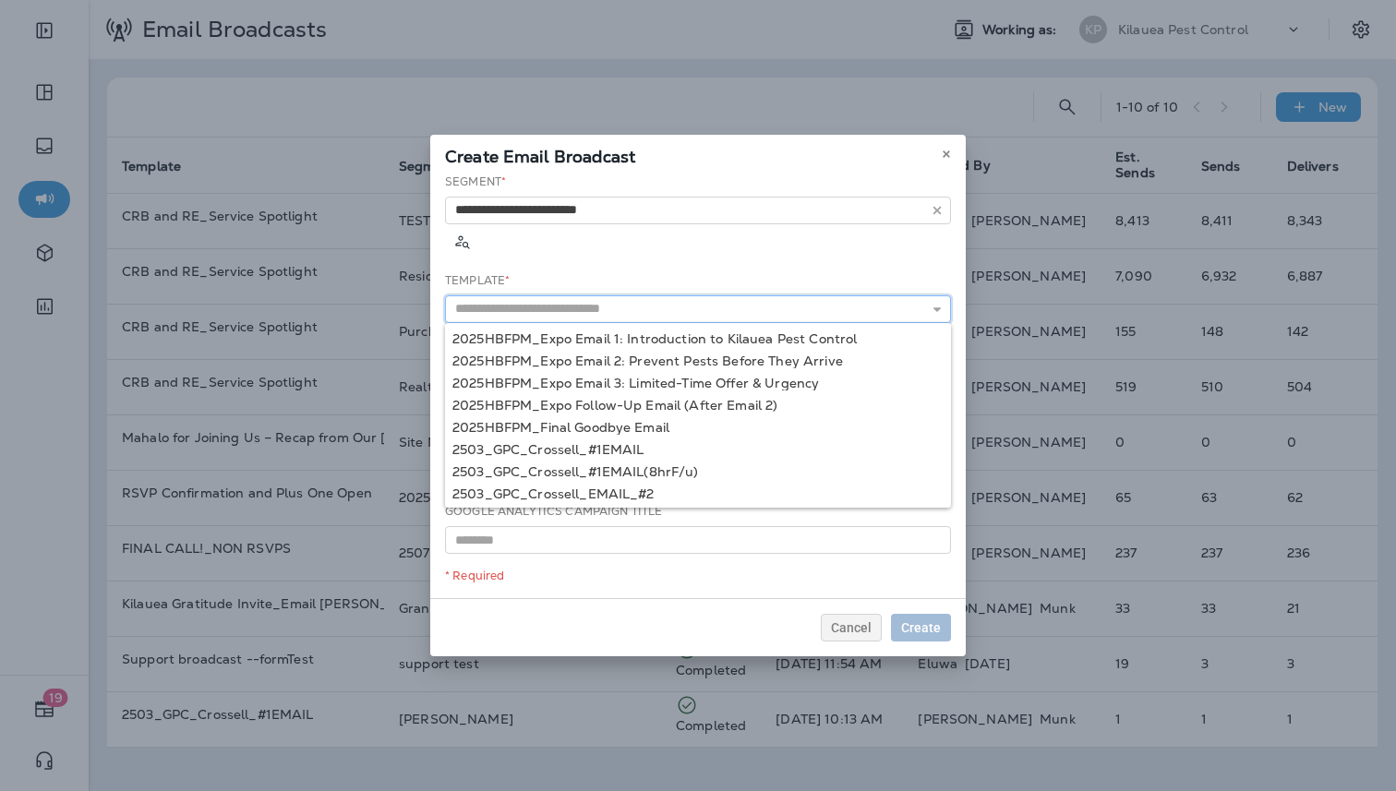
click at [606, 295] on input "text" at bounding box center [698, 309] width 506 height 28
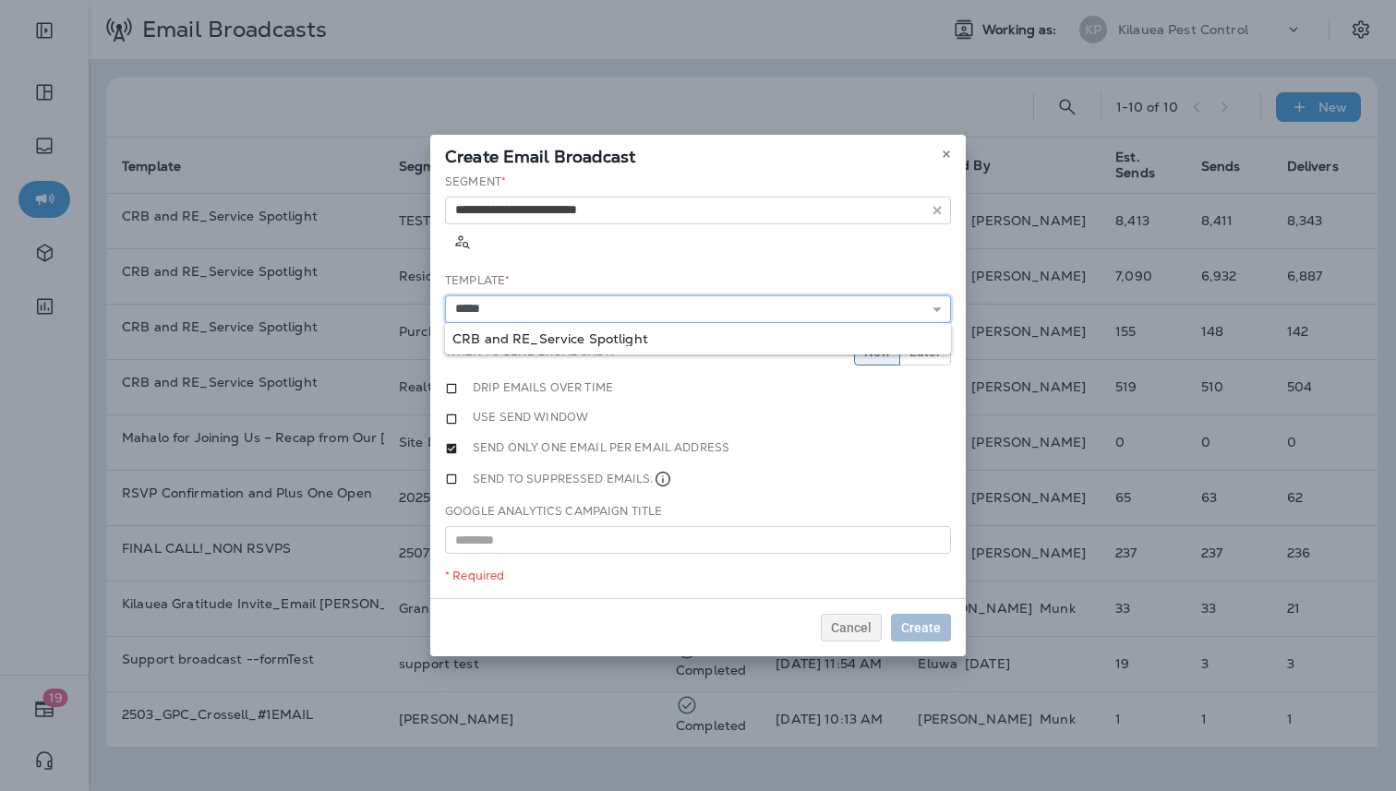
type input "**********"
click at [590, 314] on div "**********" at bounding box center [697, 387] width 535 height 426
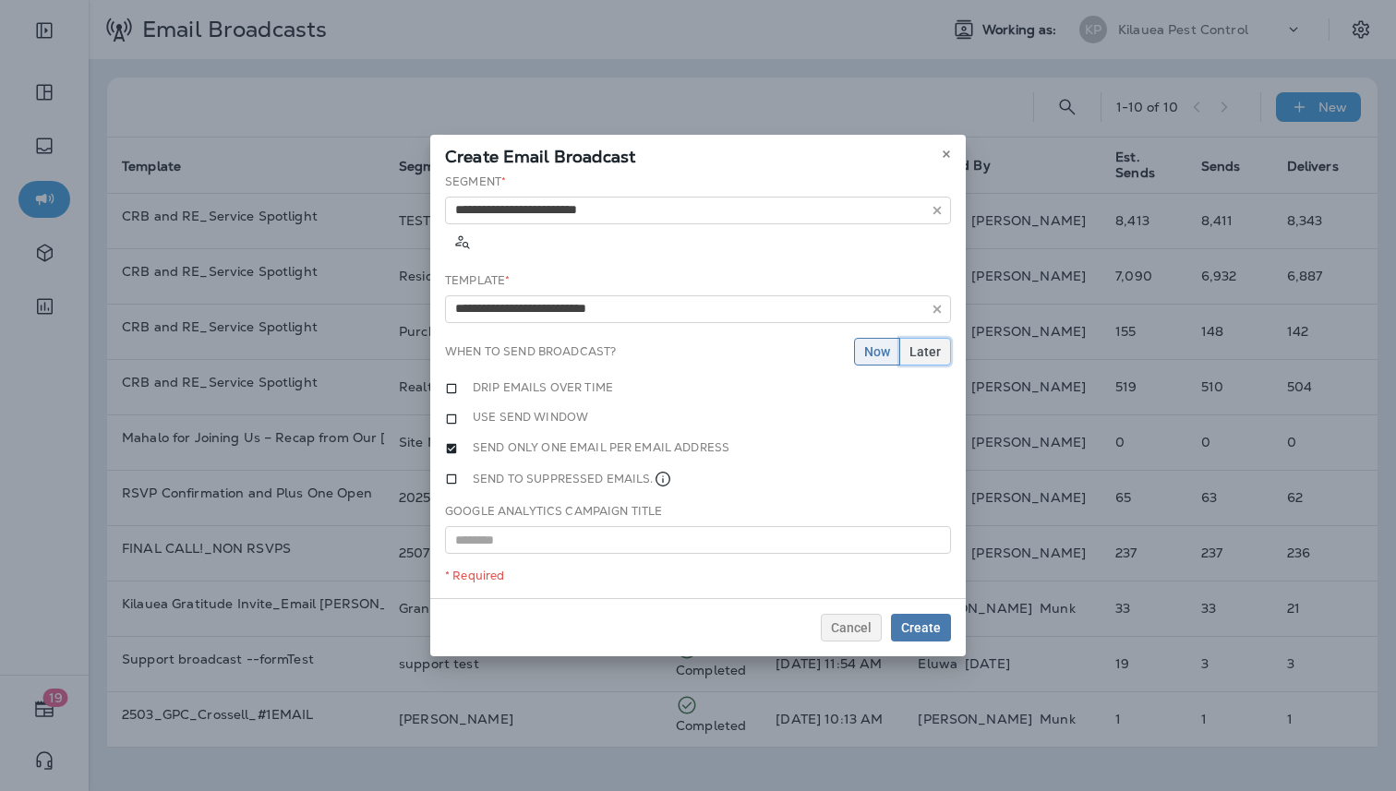
click at [932, 345] on span "Later" at bounding box center [924, 351] width 31 height 13
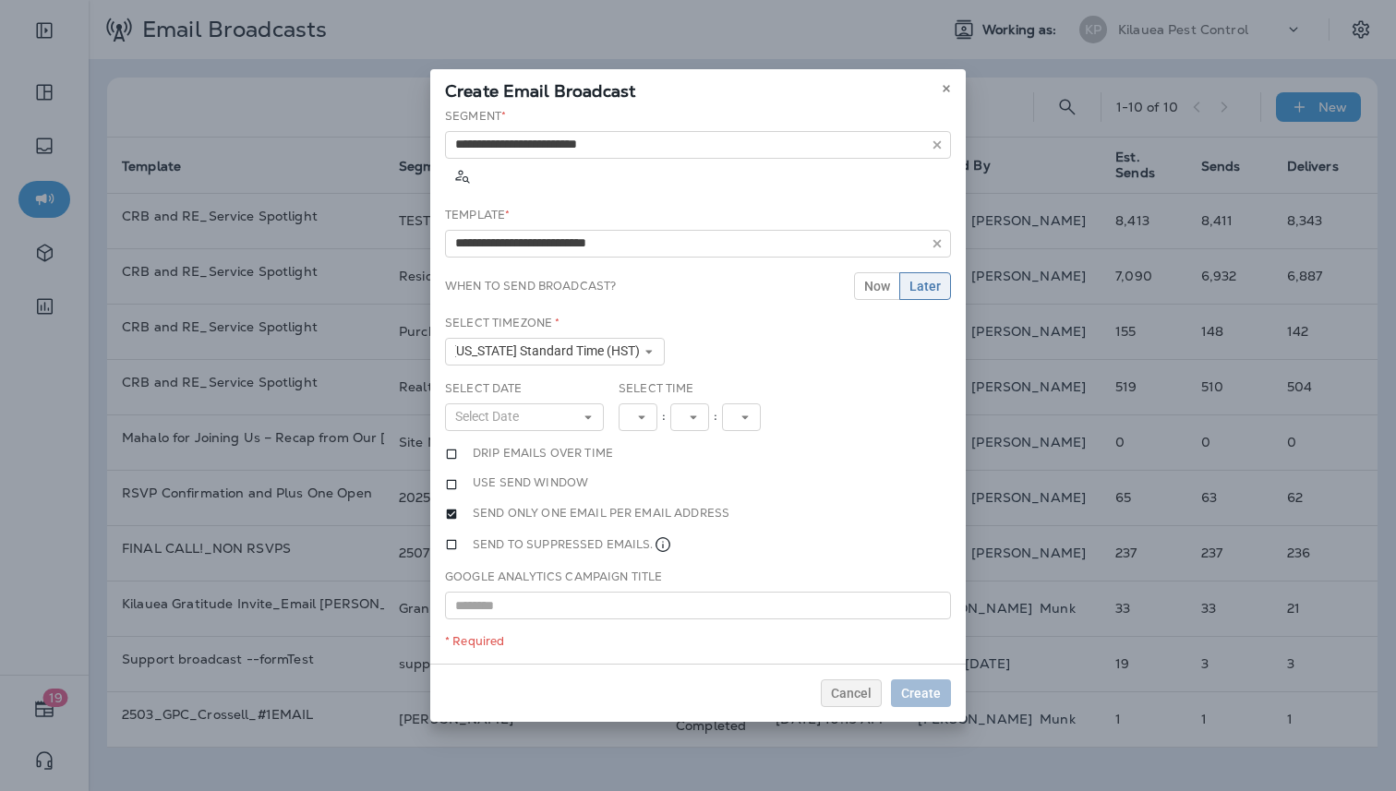
click at [564, 380] on div "Select Date Select Date « ‹ [DATE] › » Mon Tue Wed Thu Fri Sat Sun 1 2 3 4 5 6 …" at bounding box center [524, 405] width 159 height 51
click at [560, 403] on button "Select Date" at bounding box center [524, 417] width 159 height 28
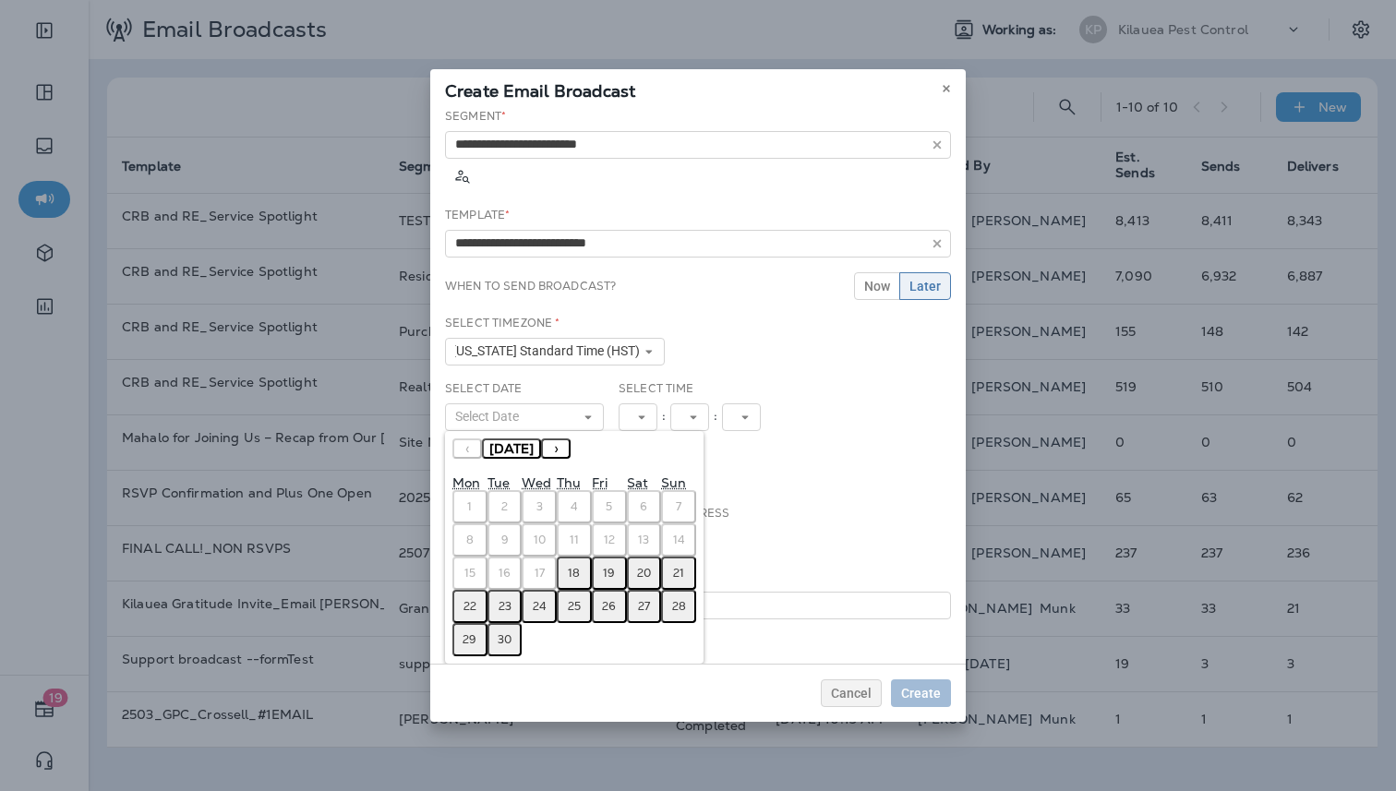
drag, startPoint x: 571, startPoint y: 542, endPoint x: 628, endPoint y: 457, distance: 101.9
click at [571, 557] on button "18" at bounding box center [574, 573] width 35 height 33
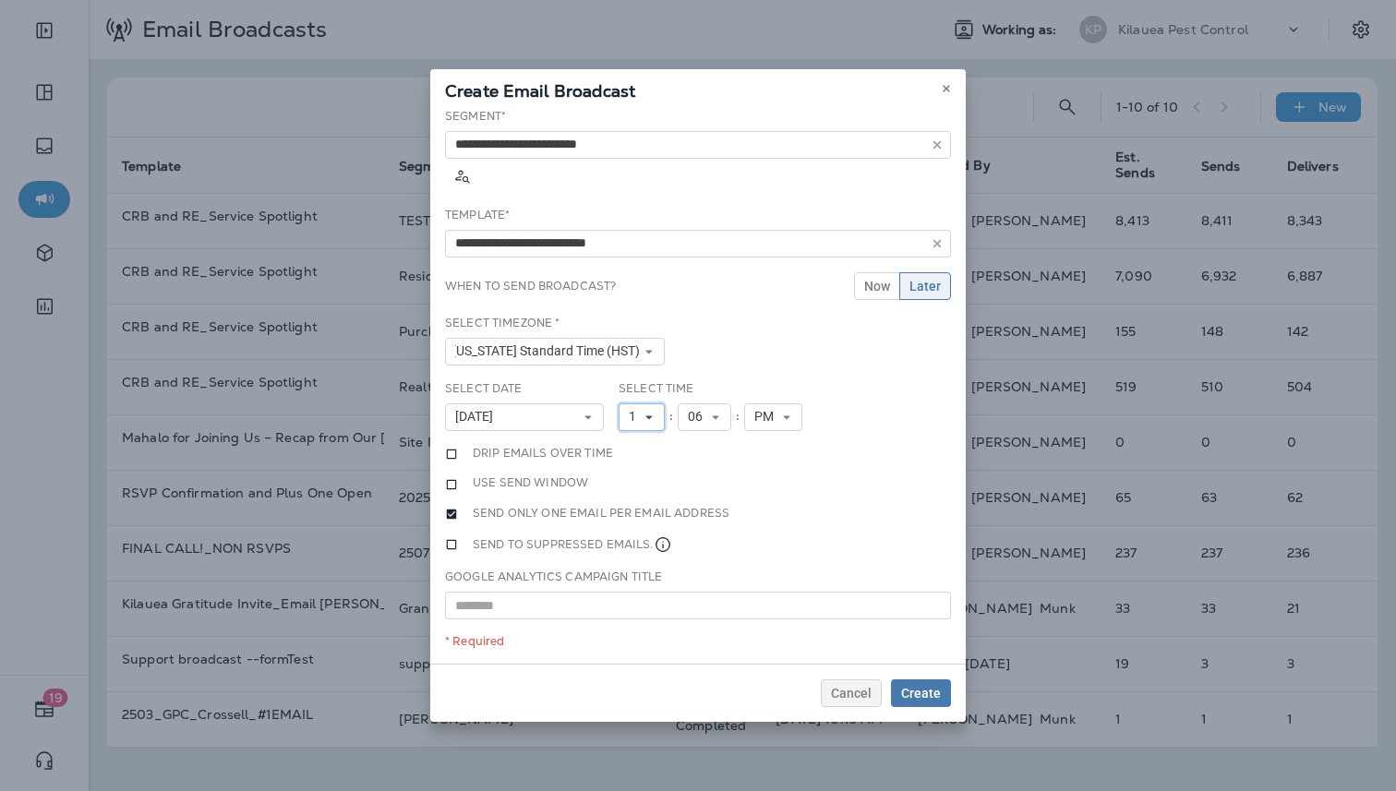
click at [656, 403] on button "1" at bounding box center [642, 417] width 46 height 28
click at [643, 480] on link "3" at bounding box center [642, 491] width 46 height 22
click at [702, 409] on span "06" at bounding box center [699, 417] width 22 height 16
drag, startPoint x: 689, startPoint y: 525, endPoint x: 712, endPoint y: 528, distance: 23.2
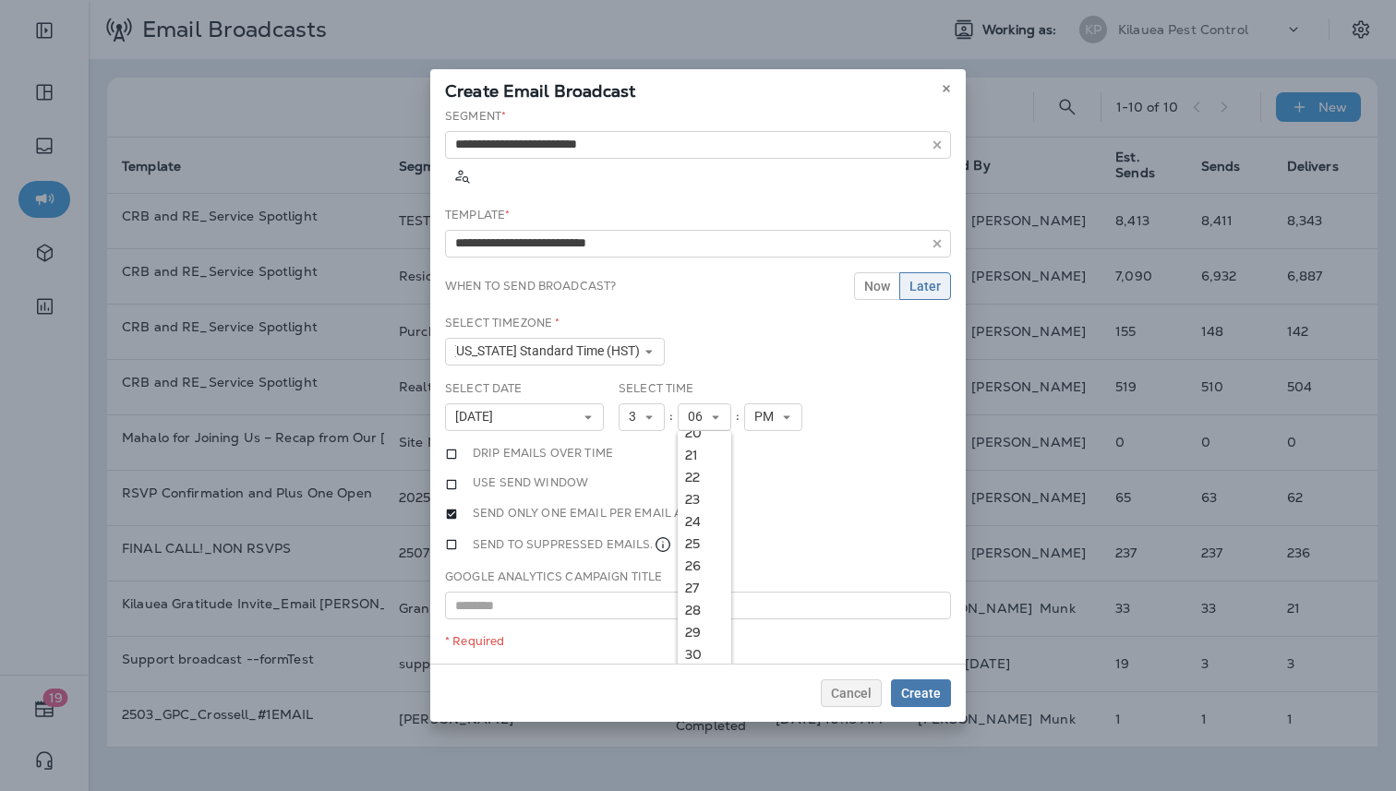
click at [690, 533] on link "25" at bounding box center [705, 544] width 54 height 22
click at [924, 687] on span "Create" at bounding box center [921, 693] width 40 height 13
